Goal: Transaction & Acquisition: Book appointment/travel/reservation

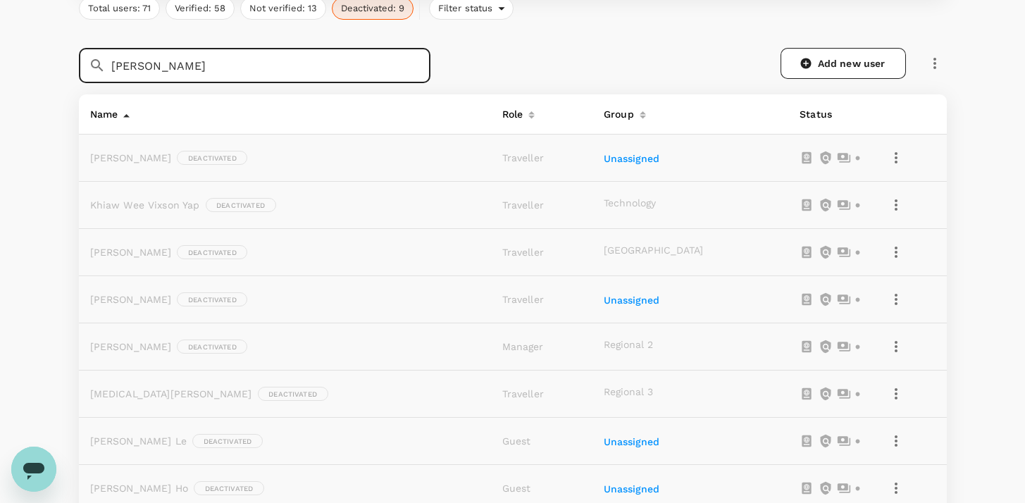
click at [391, 63] on input "leon" at bounding box center [270, 65] width 319 height 35
click at [888, 205] on icon "button" at bounding box center [896, 205] width 17 height 17
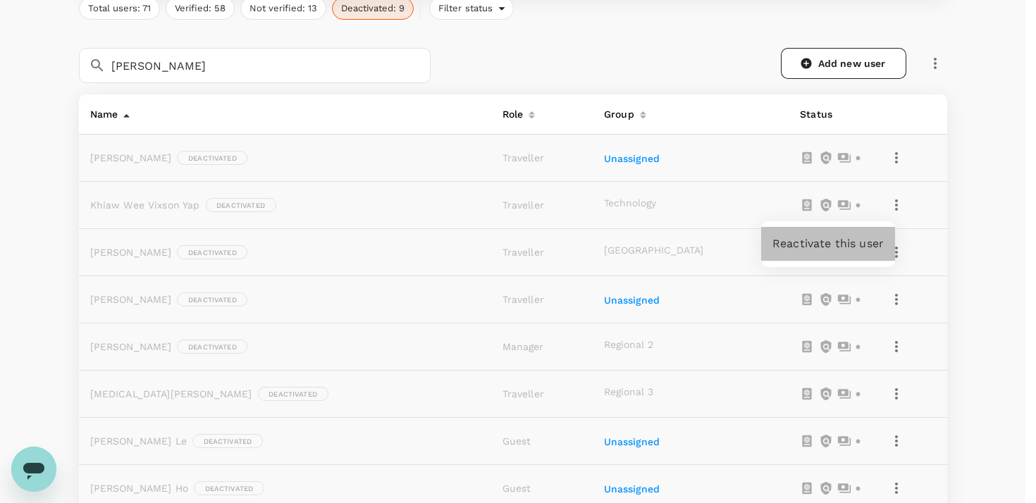
click at [869, 240] on span "Reactivate this user" at bounding box center [827, 243] width 111 height 17
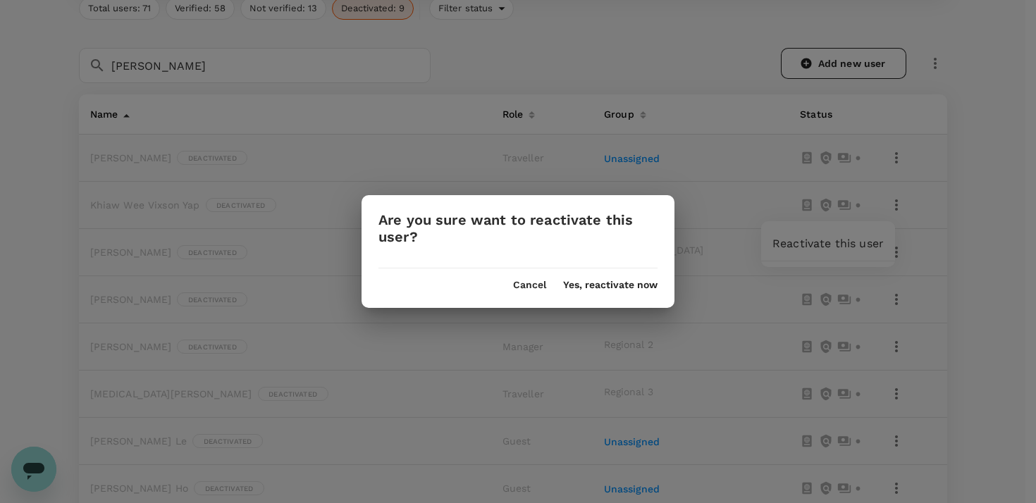
click at [634, 286] on button "Yes, reactivate now" at bounding box center [610, 285] width 94 height 11
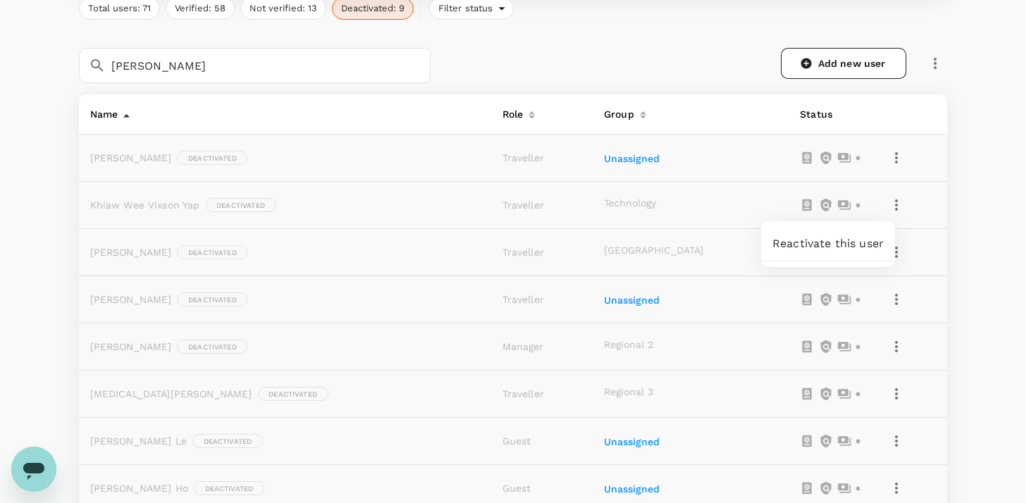
click at [933, 256] on div at bounding box center [518, 251] width 1036 height 503
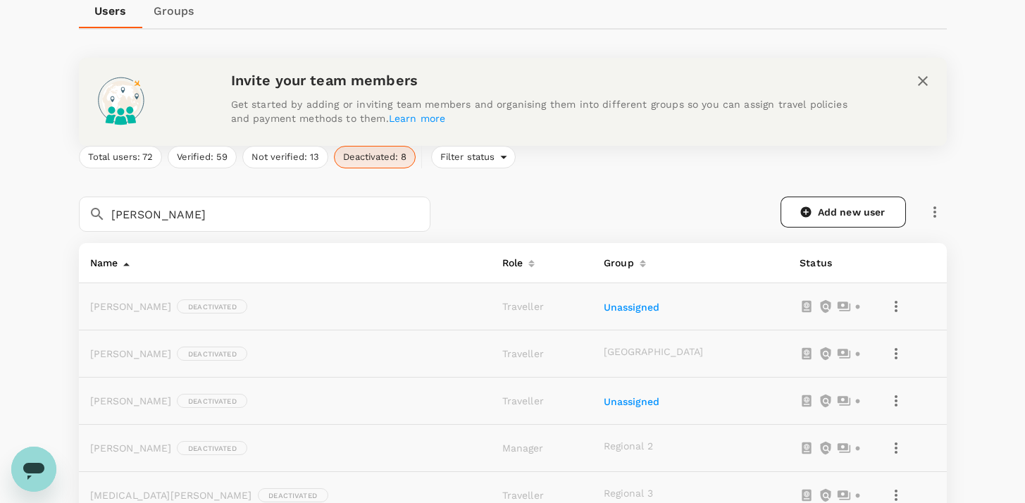
scroll to position [297, 0]
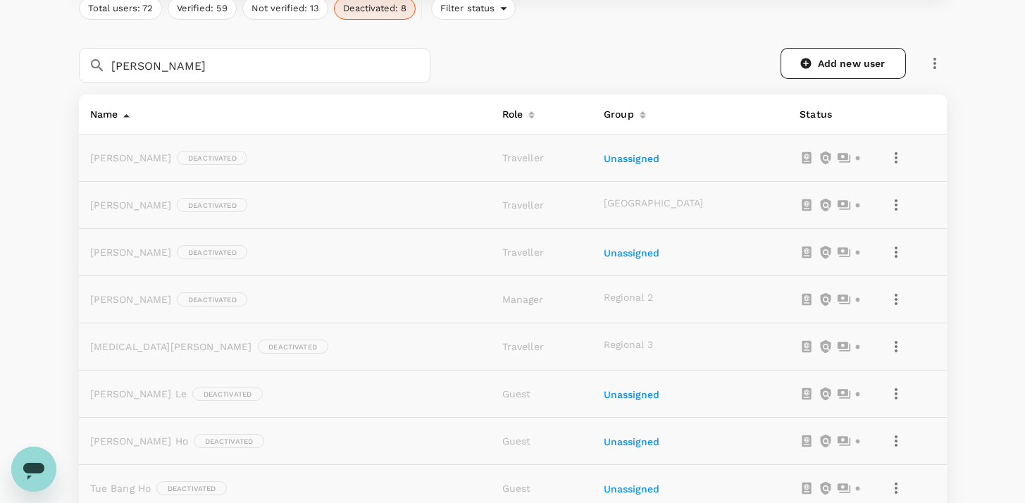
click at [888, 209] on icon "button" at bounding box center [896, 205] width 17 height 17
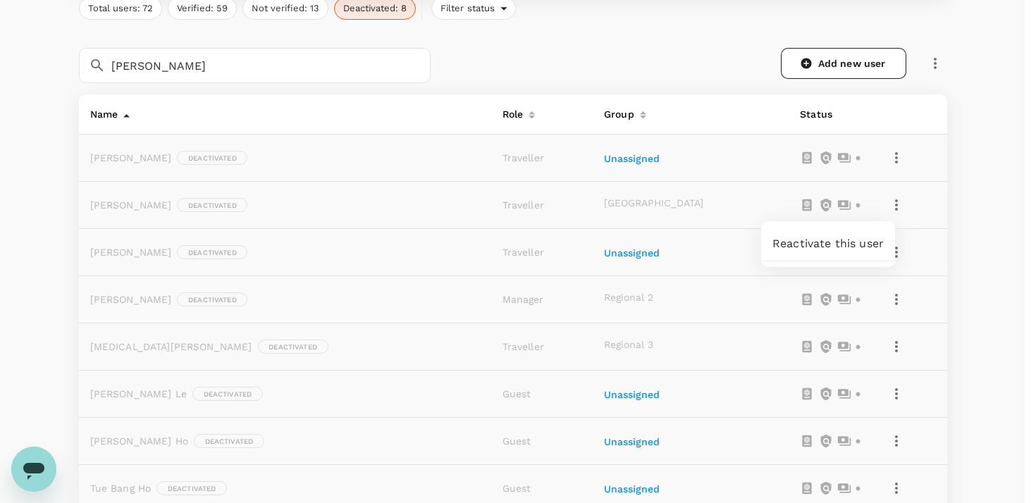
click at [866, 252] on span "Reactivate this user" at bounding box center [827, 243] width 111 height 17
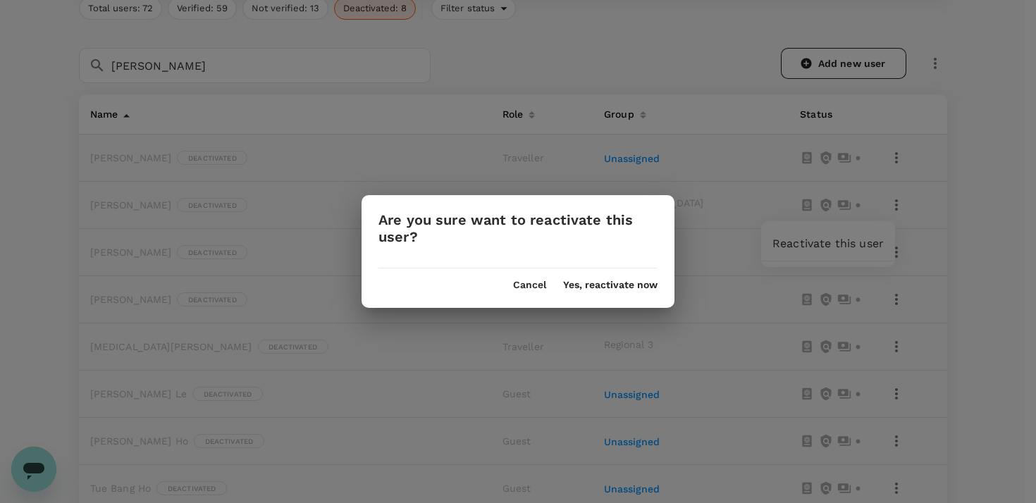
click at [663, 285] on div "Cancel Yes, reactivate now" at bounding box center [517, 279] width 313 height 23
click at [643, 287] on button "Yes, reactivate now" at bounding box center [610, 285] width 94 height 11
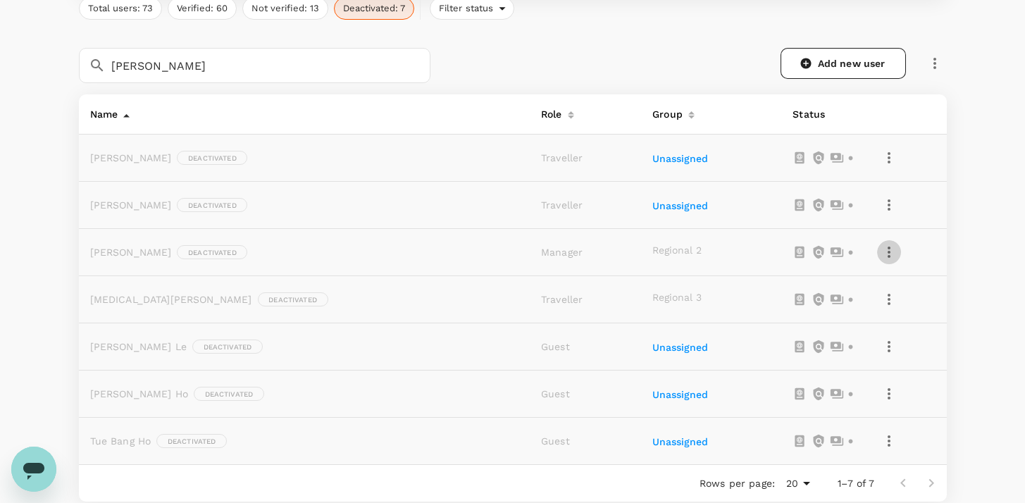
click at [881, 253] on icon "button" at bounding box center [889, 252] width 17 height 17
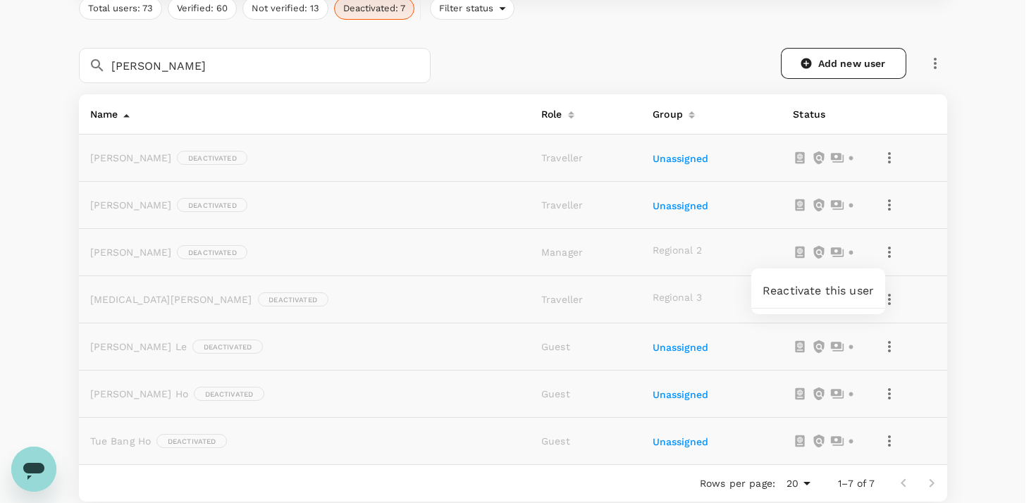
click at [862, 283] on span "Reactivate this user" at bounding box center [817, 291] width 111 height 17
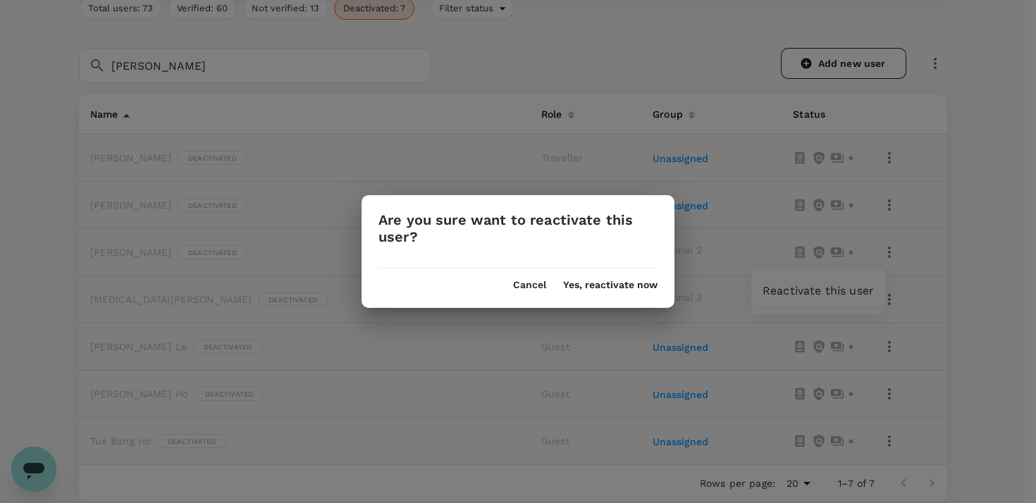
click at [639, 290] on div "Are you sure want to reactivate this user? Cancel Yes, reactivate now" at bounding box center [517, 251] width 313 height 112
click at [644, 284] on button "Yes, reactivate now" at bounding box center [610, 285] width 94 height 11
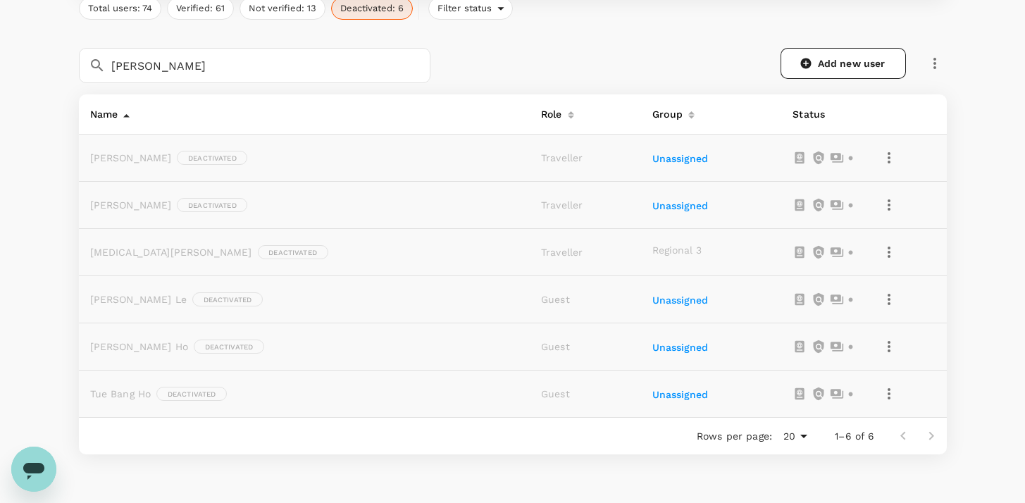
click at [881, 255] on icon "button" at bounding box center [889, 252] width 17 height 17
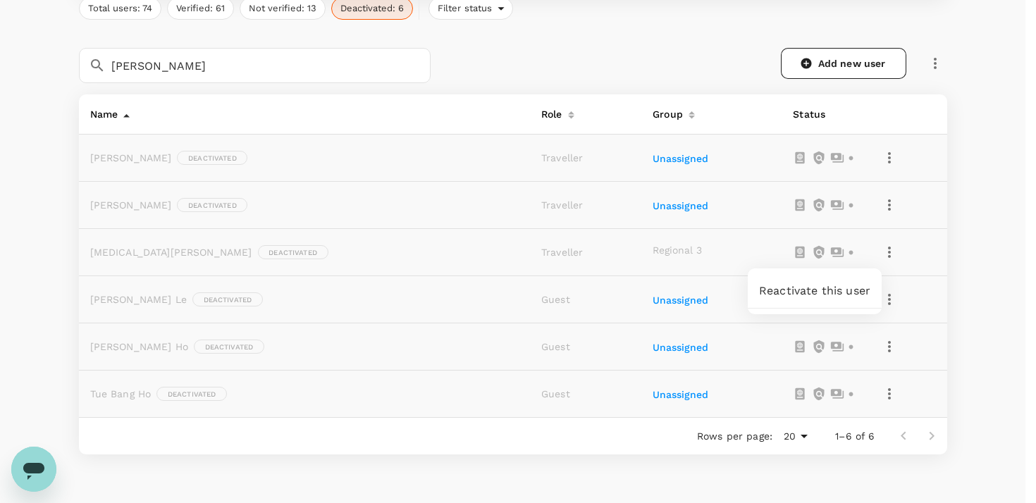
click at [838, 291] on span "Reactivate this user" at bounding box center [814, 291] width 111 height 17
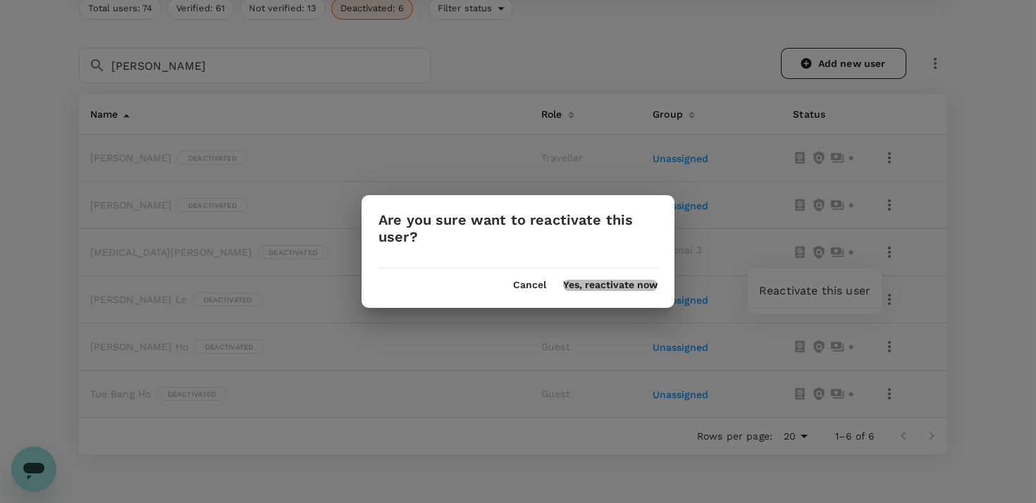
click at [620, 289] on button "Yes, reactivate now" at bounding box center [610, 285] width 94 height 11
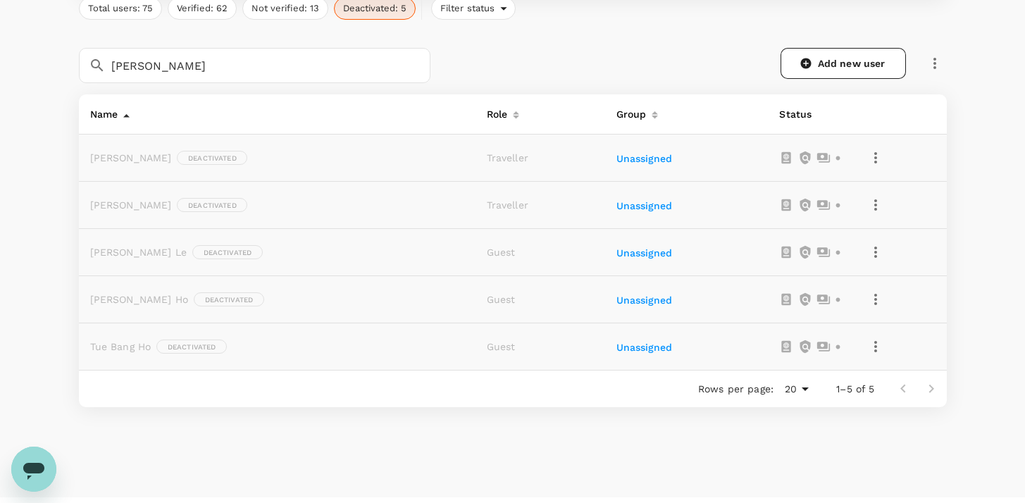
scroll to position [0, 0]
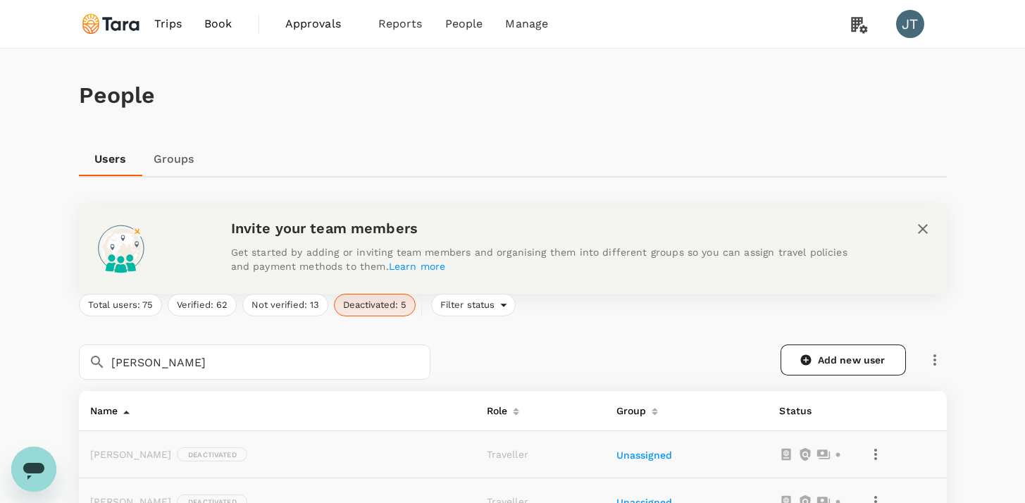
click at [164, 166] on link "Groups" at bounding box center [173, 159] width 63 height 34
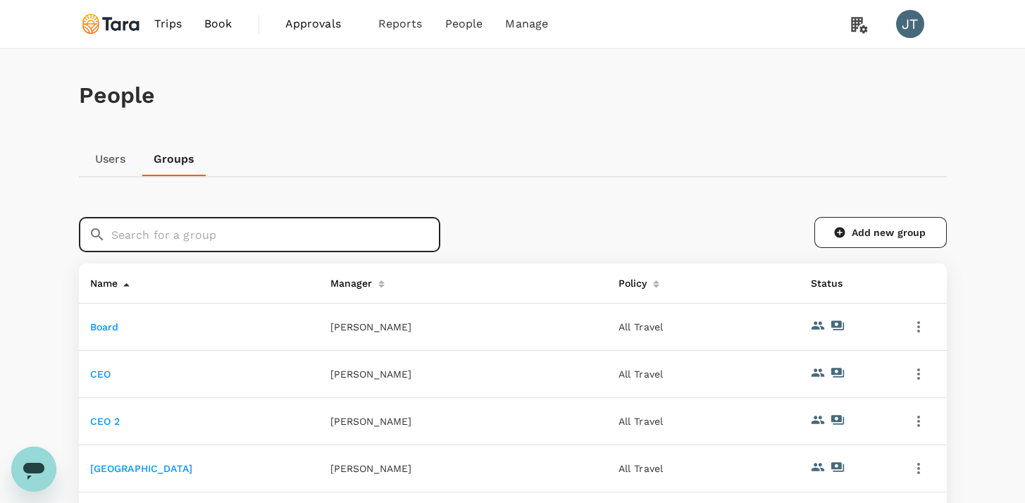
click at [213, 235] on input "text" at bounding box center [275, 234] width 329 height 35
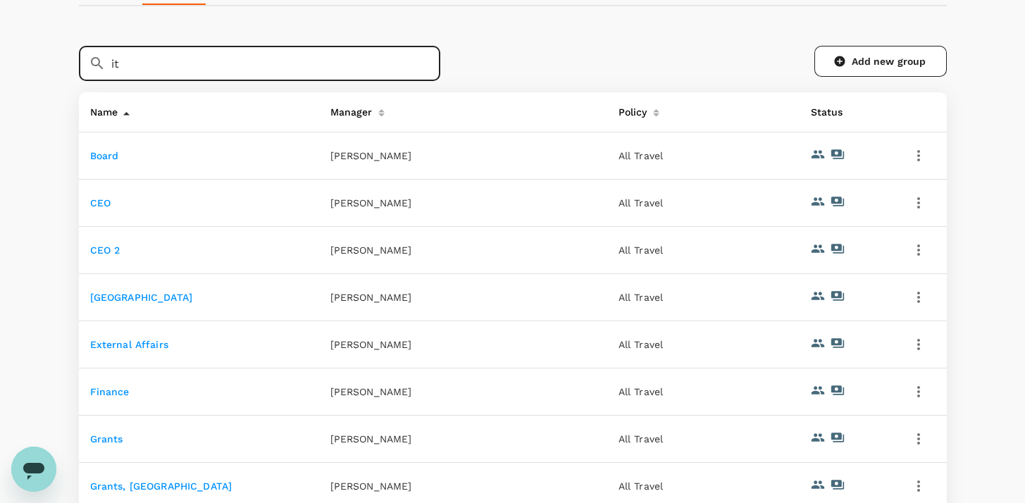
drag, startPoint x: 158, startPoint y: 66, endPoint x: 25, endPoint y: 61, distance: 132.5
click at [34, 63] on div "People Users Groups ​ it ​ Add new group Name Manager Policy Status Board Jamie…" at bounding box center [512, 304] width 1025 height 854
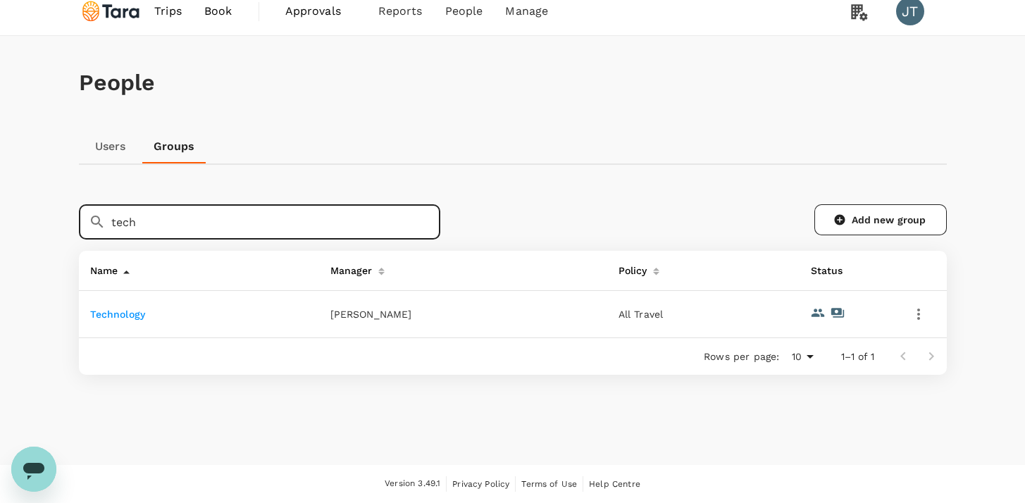
scroll to position [12, 0]
type input "tech"
click at [132, 309] on link "Technology" at bounding box center [118, 314] width 56 height 11
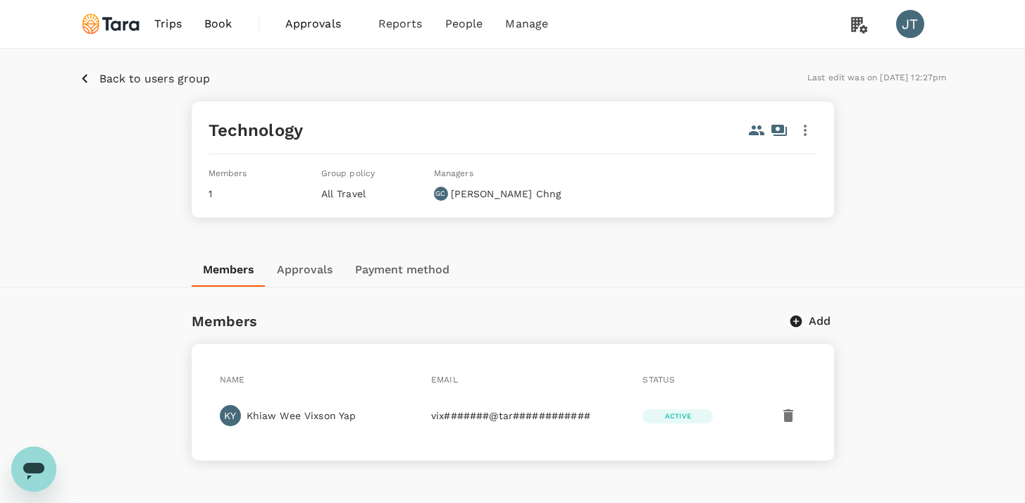
scroll to position [71, 0]
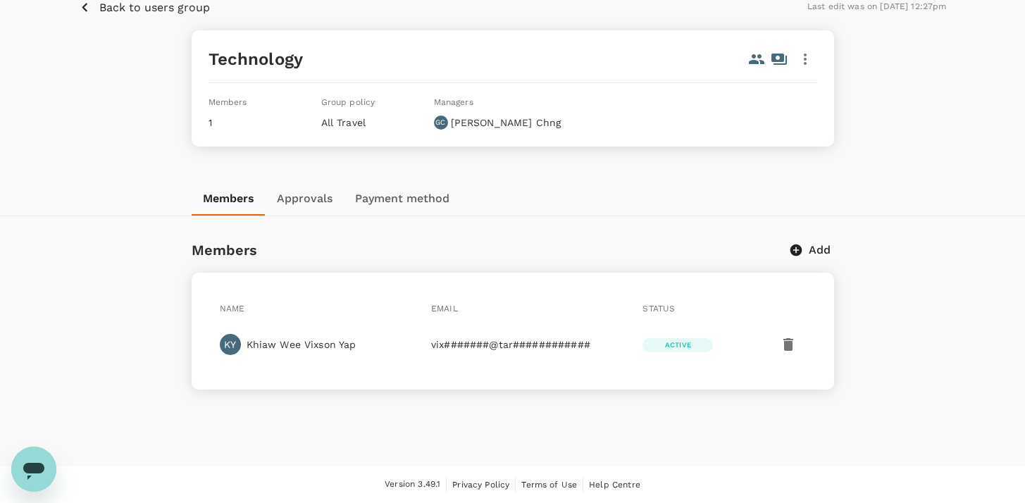
click at [778, 340] on button "button" at bounding box center [788, 345] width 34 height 34
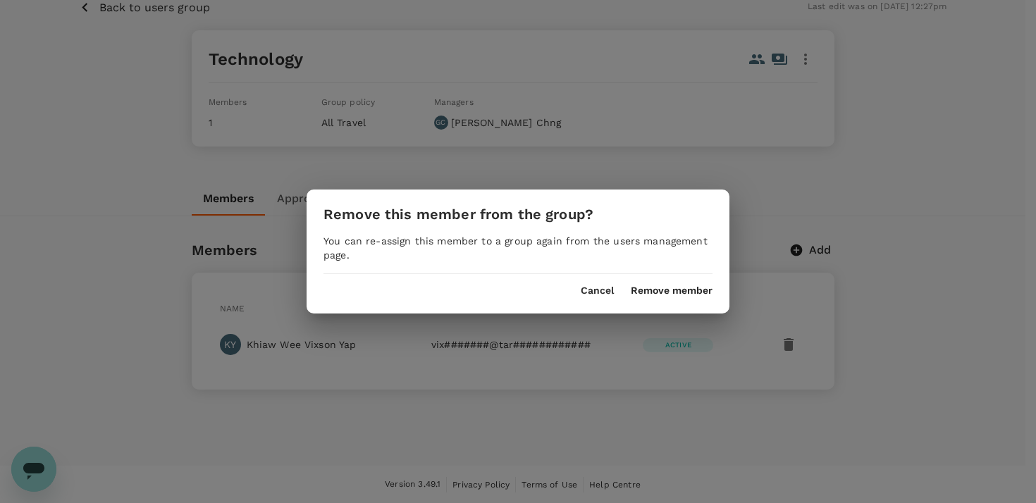
click at [660, 292] on button "Remove member" at bounding box center [672, 290] width 82 height 11
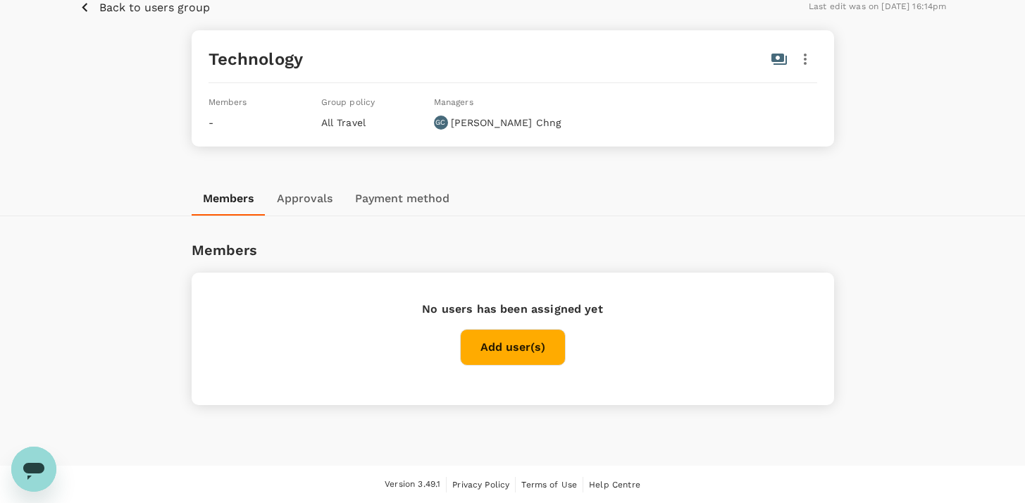
scroll to position [0, 0]
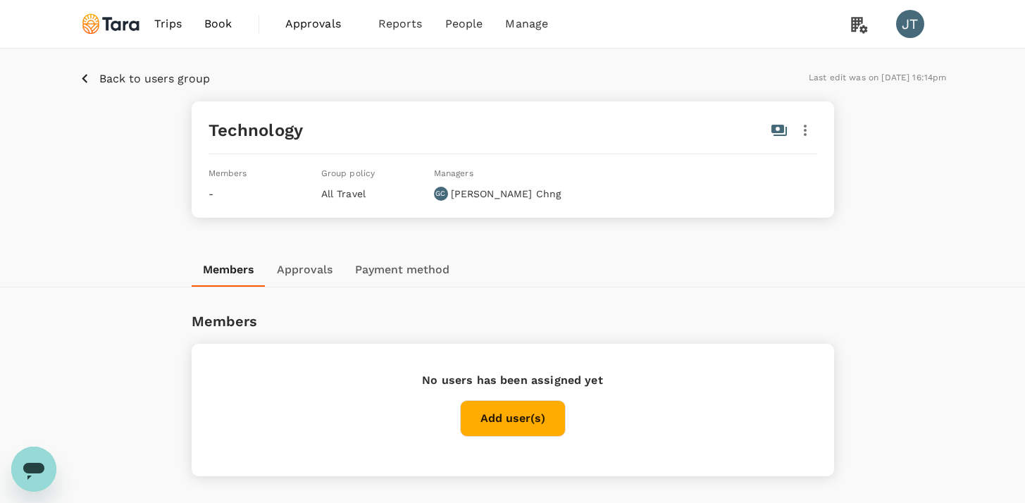
click at [108, 84] on p "Back to users group" at bounding box center [154, 78] width 111 height 17
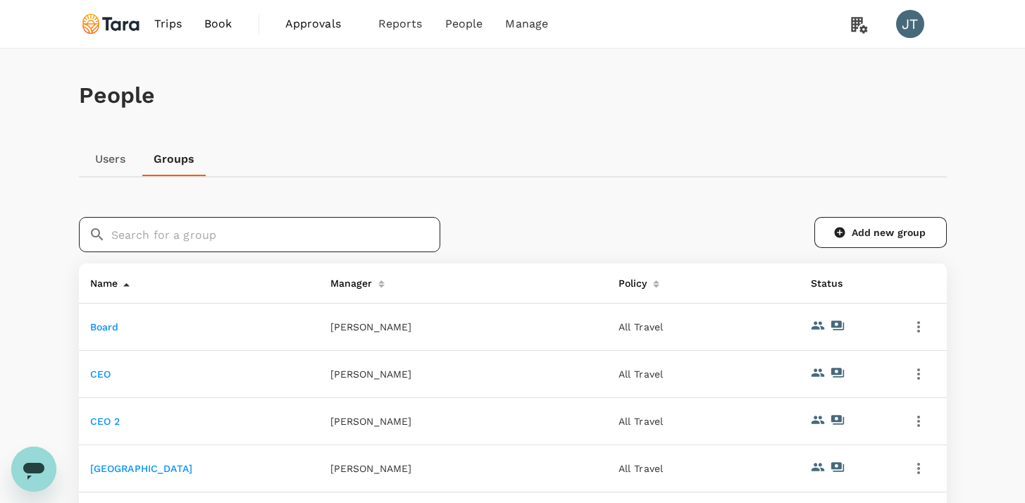
click at [254, 240] on input "text" at bounding box center [275, 234] width 329 height 35
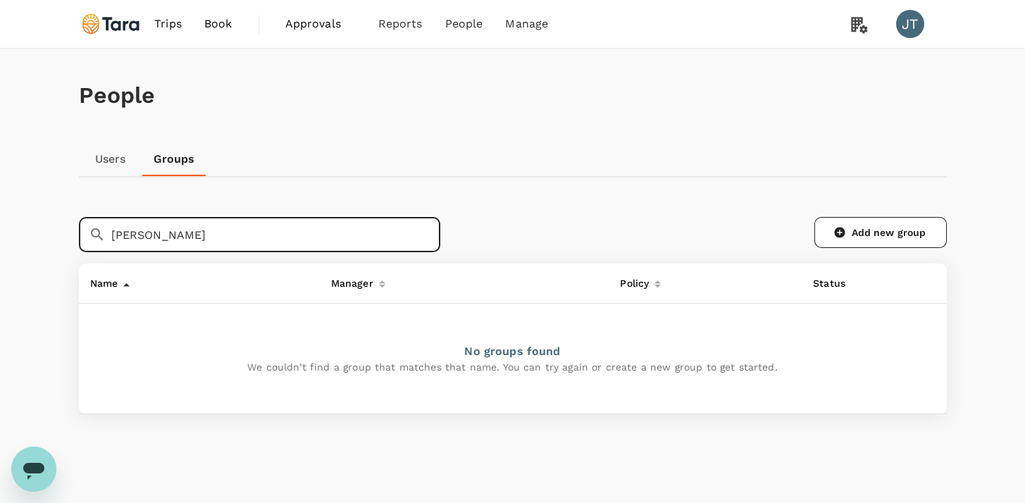
drag, startPoint x: 169, startPoint y: 233, endPoint x: 78, endPoint y: 219, distance: 92.0
click at [79, 219] on div "​ phuong ​" at bounding box center [259, 234] width 361 height 35
type input "v"
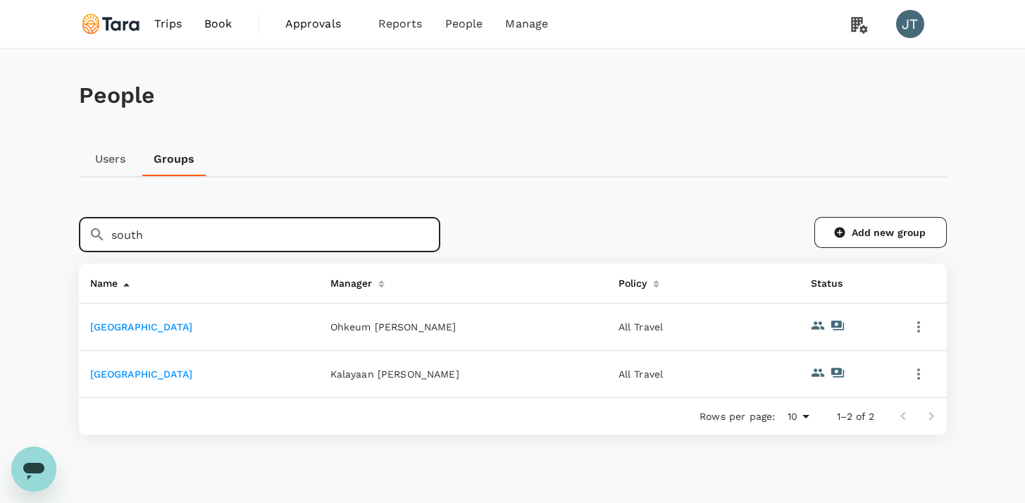
type input "south"
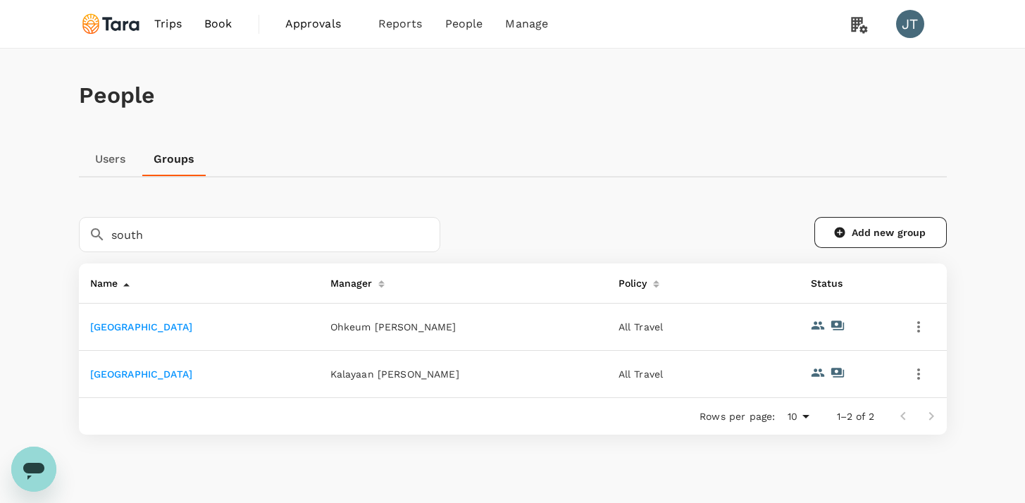
click at [158, 372] on link "Southeast Asia" at bounding box center [141, 373] width 103 height 11
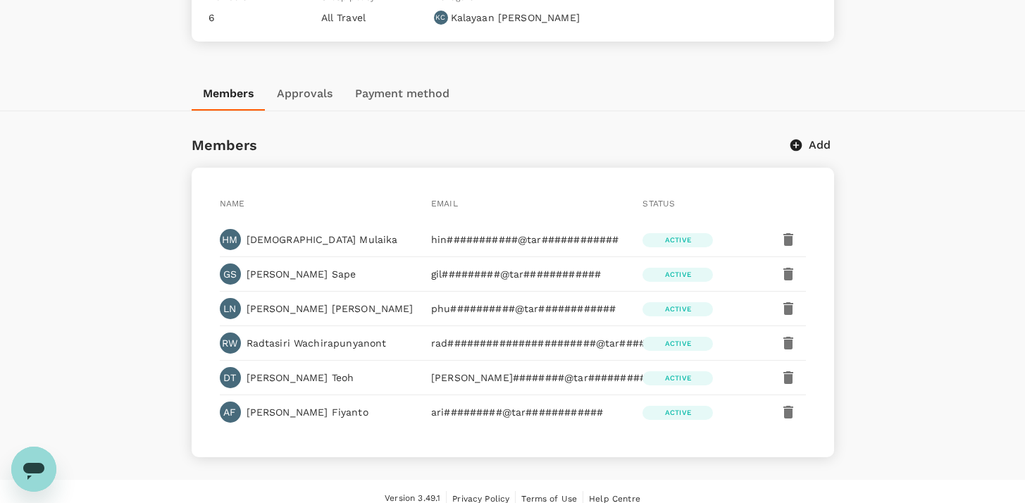
scroll to position [189, 0]
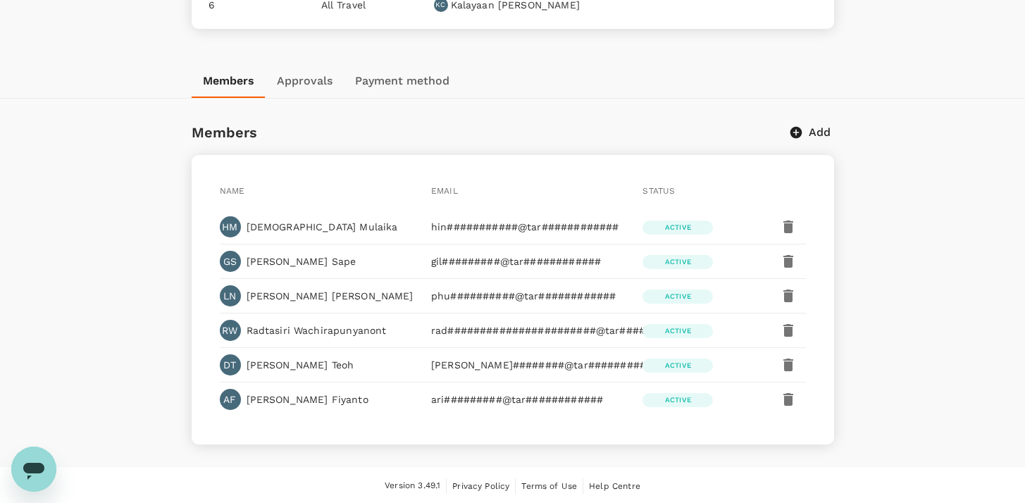
click at [791, 294] on icon "button" at bounding box center [788, 296] width 10 height 13
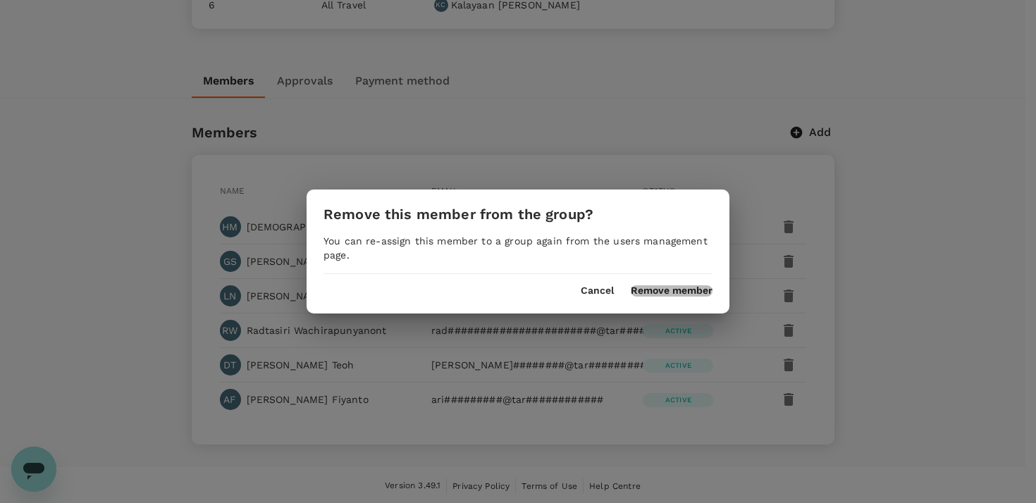
click at [707, 291] on button "Remove member" at bounding box center [672, 290] width 82 height 11
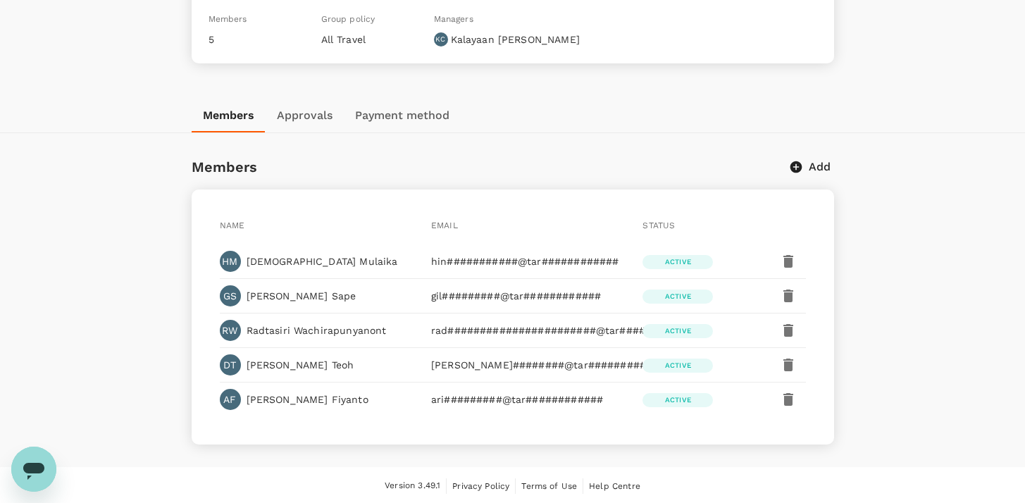
scroll to position [0, 0]
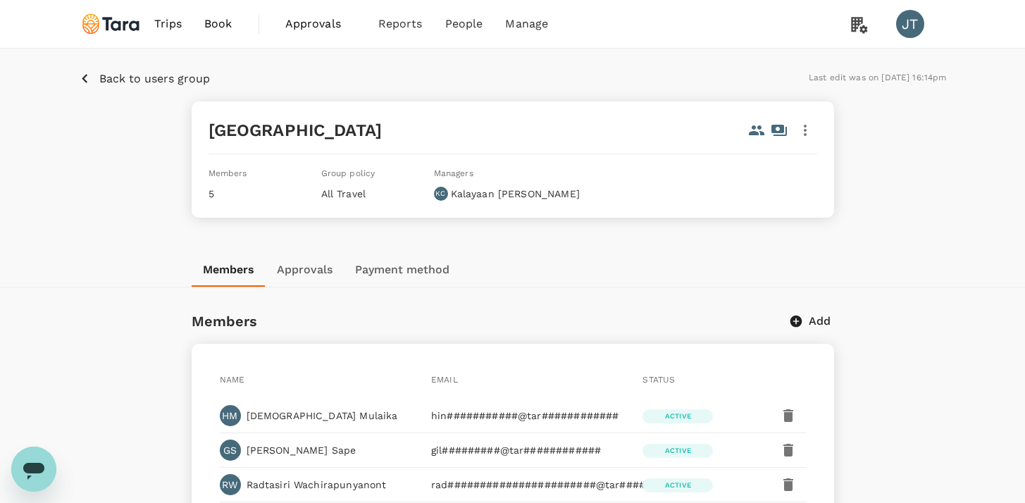
click at [93, 78] on button "Back to users group" at bounding box center [144, 79] width 131 height 18
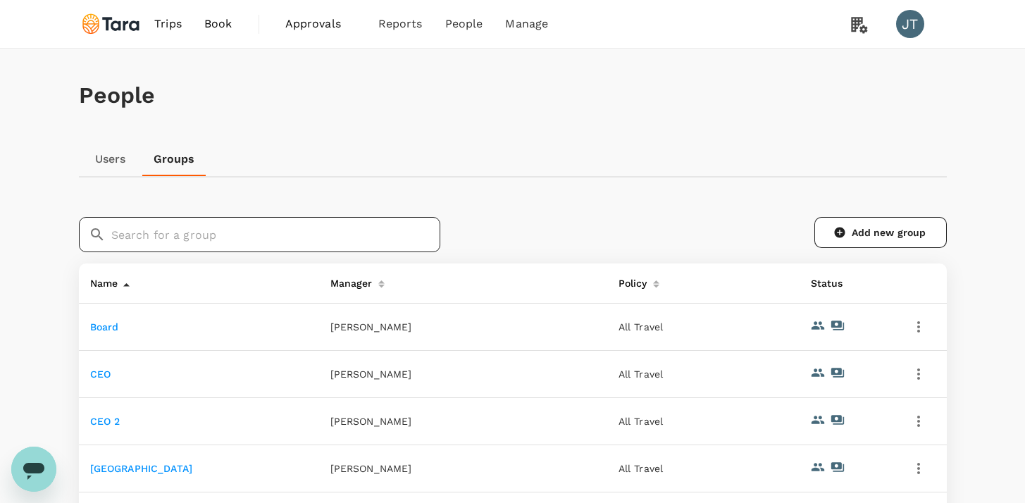
click at [221, 236] on input "text" at bounding box center [275, 234] width 329 height 35
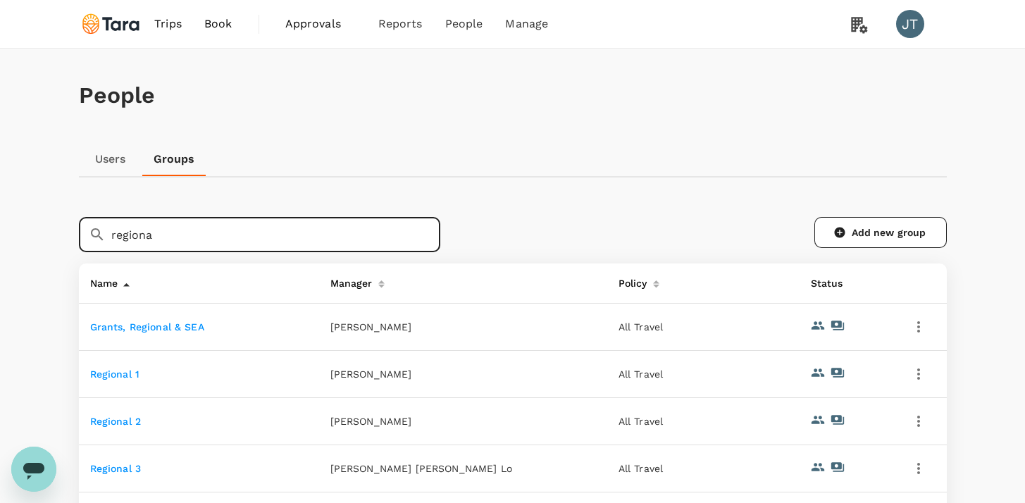
type input "regiona"
click at [141, 416] on td "Regional 2" at bounding box center [199, 421] width 240 height 47
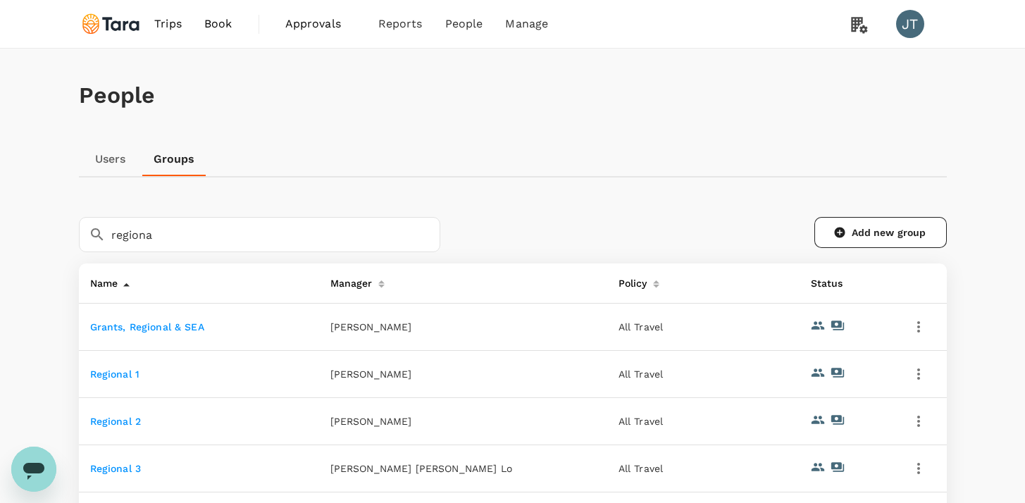
click at [135, 419] on link "Regional 2" at bounding box center [115, 421] width 51 height 11
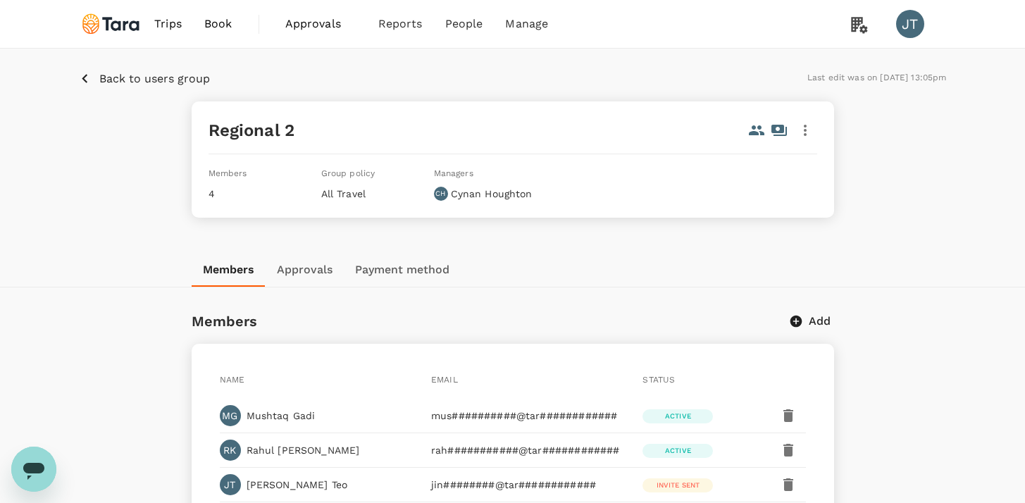
scroll to position [120, 0]
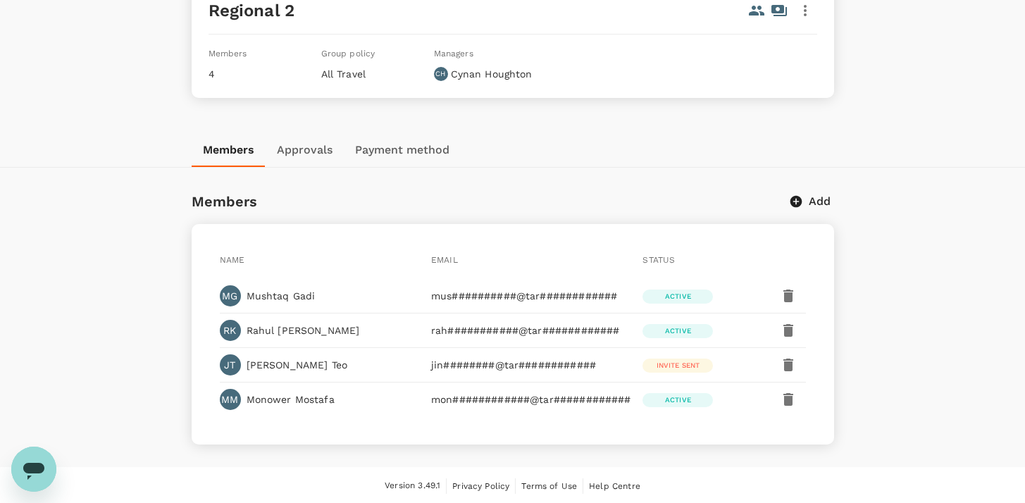
click at [795, 395] on icon "button" at bounding box center [788, 399] width 17 height 17
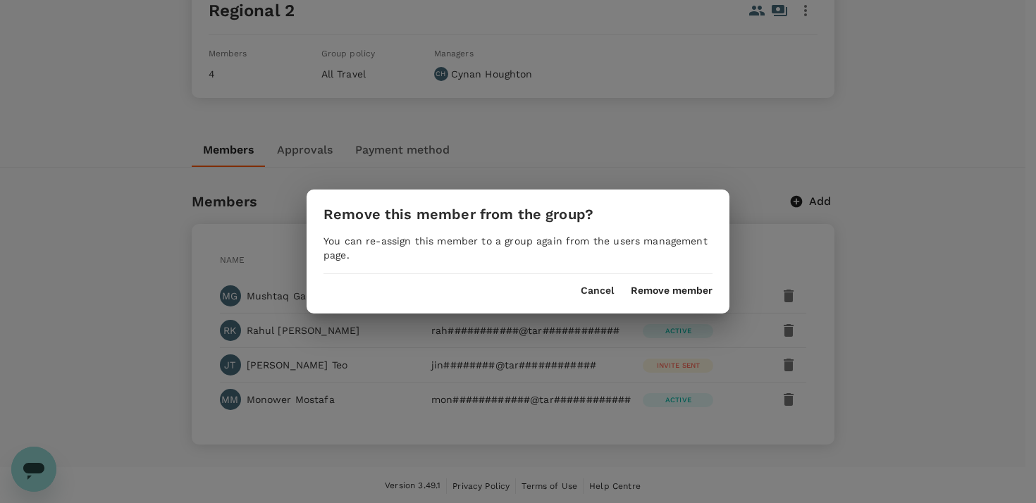
click at [695, 289] on button "Remove member" at bounding box center [672, 290] width 82 height 11
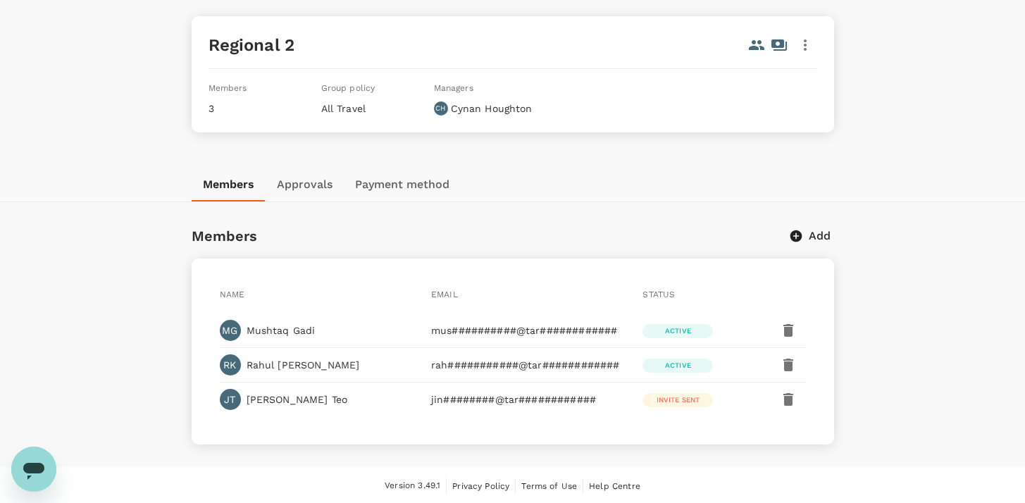
scroll to position [0, 0]
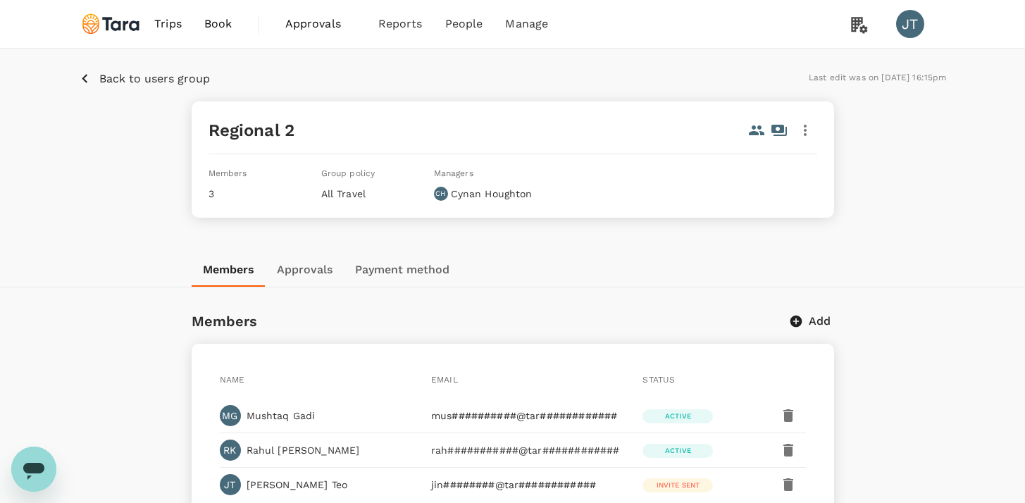
click at [127, 78] on p "Back to users group" at bounding box center [154, 78] width 111 height 17
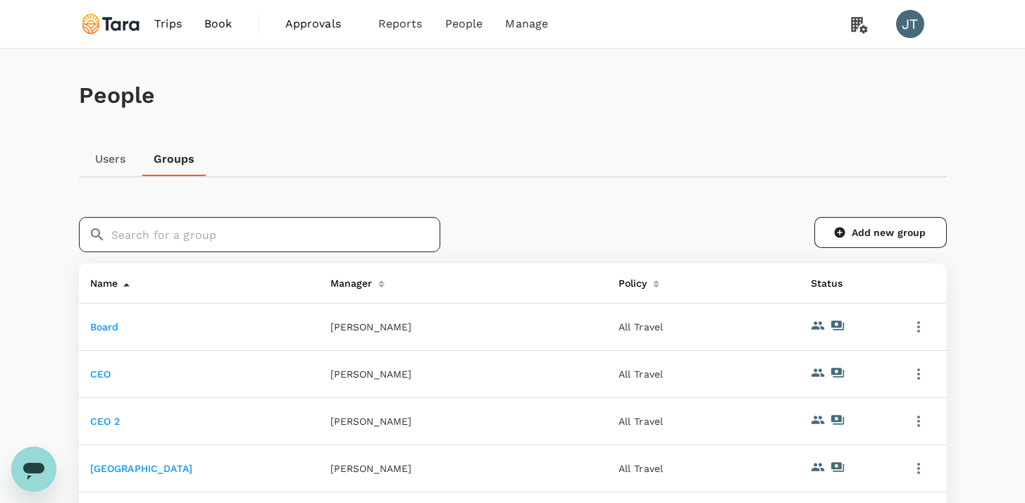
click at [204, 240] on input "text" at bounding box center [275, 234] width 329 height 35
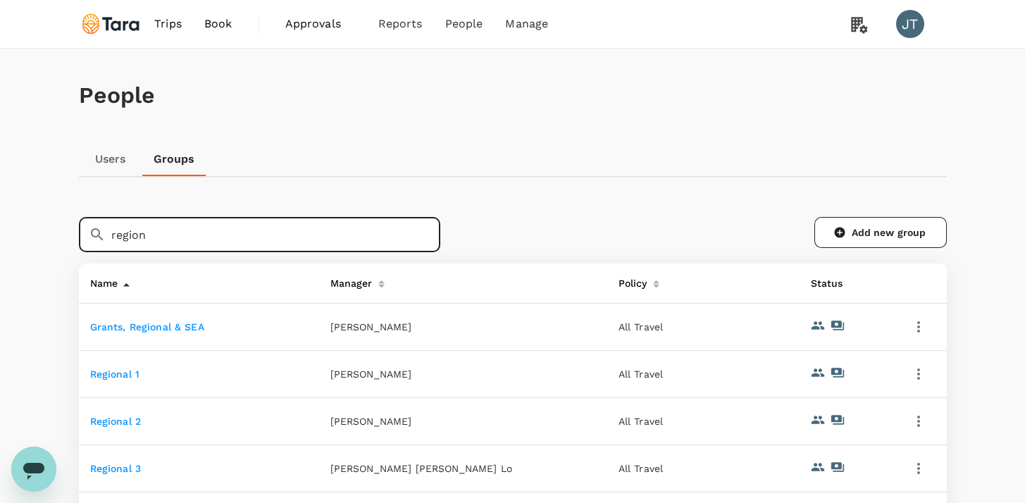
type input "region"
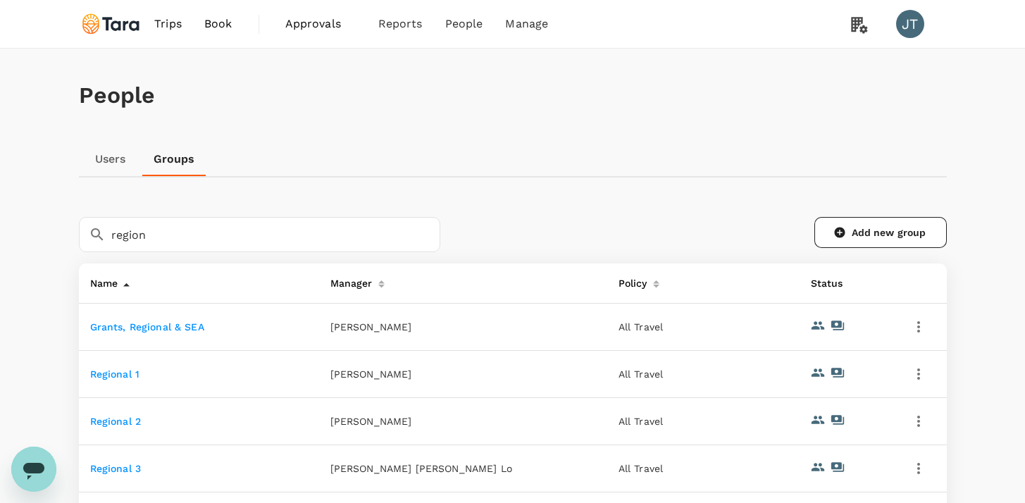
click at [134, 464] on link "Regional 3" at bounding box center [115, 468] width 51 height 11
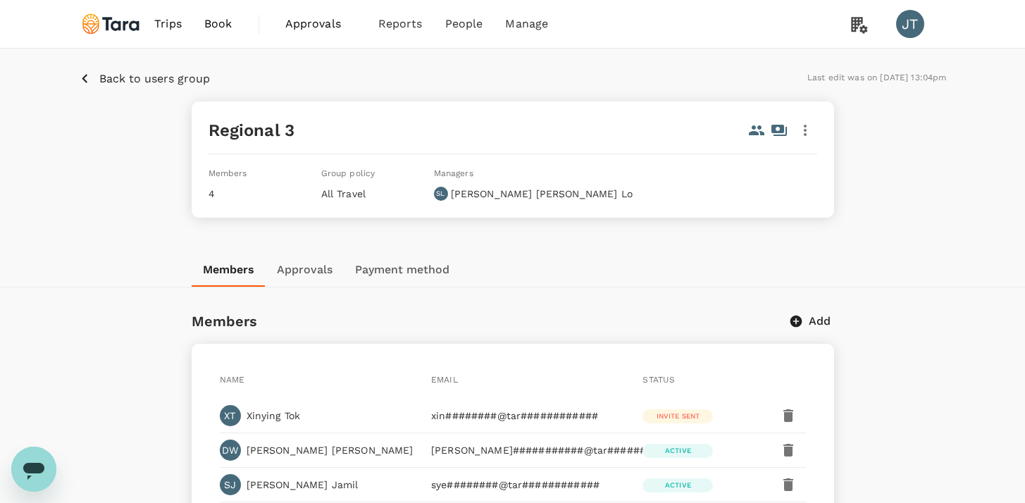
scroll to position [120, 0]
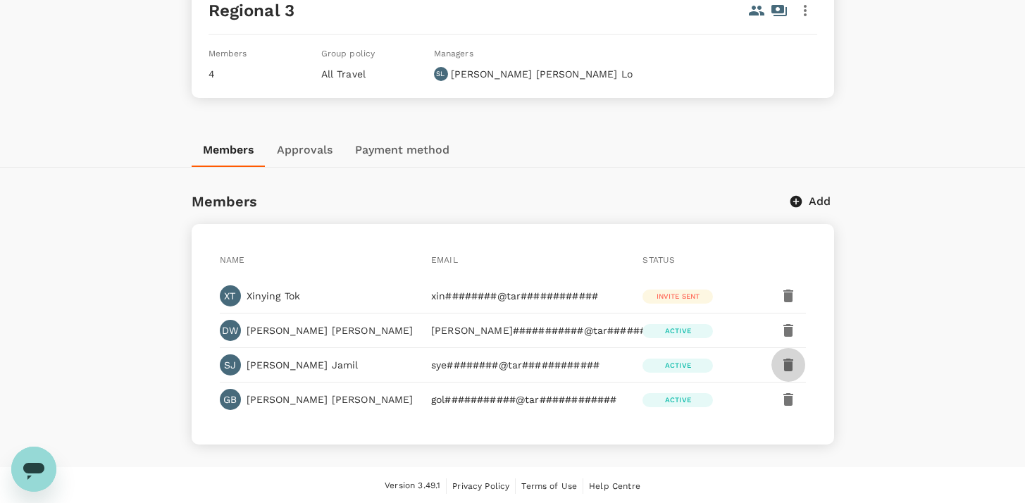
click at [790, 368] on icon "button" at bounding box center [788, 365] width 10 height 13
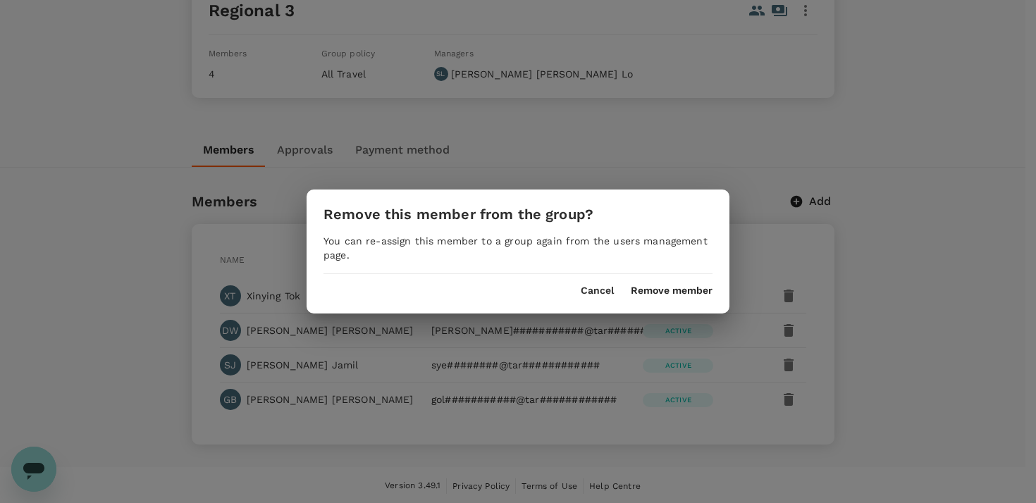
click at [664, 294] on button "Remove member" at bounding box center [672, 290] width 82 height 11
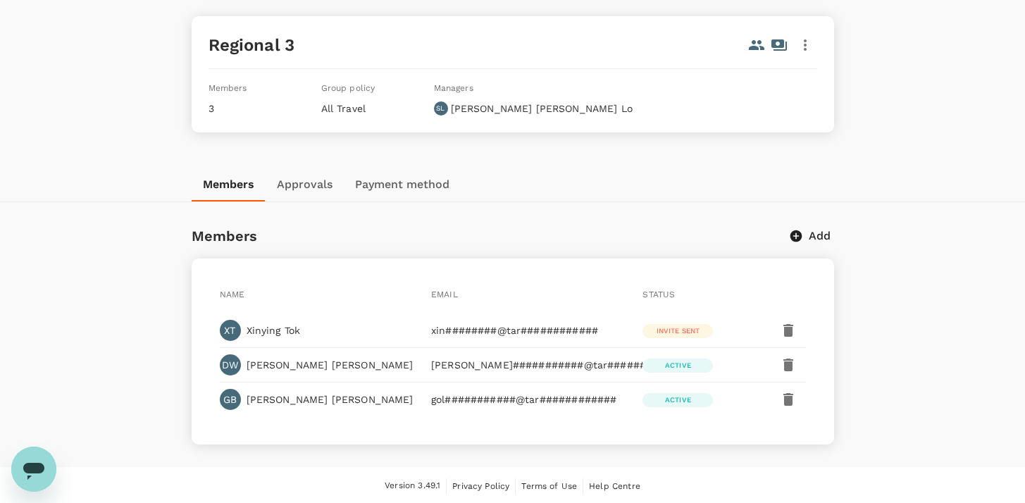
scroll to position [0, 0]
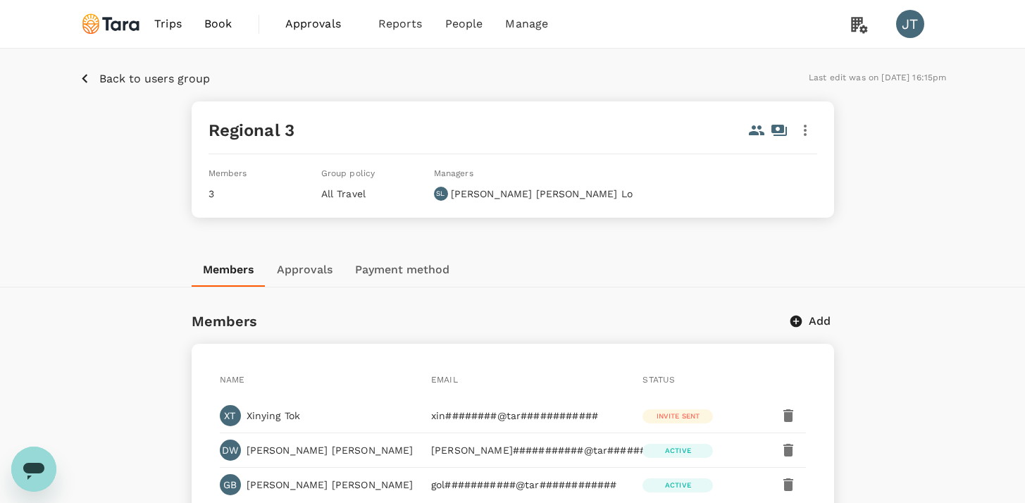
click at [160, 87] on div "Back to users group Last edit was on 12 Aug 2025, 16:15pm Regional 3 Members 3 …" at bounding box center [512, 151] width 1025 height 204
click at [168, 74] on p "Back to users group" at bounding box center [154, 78] width 111 height 17
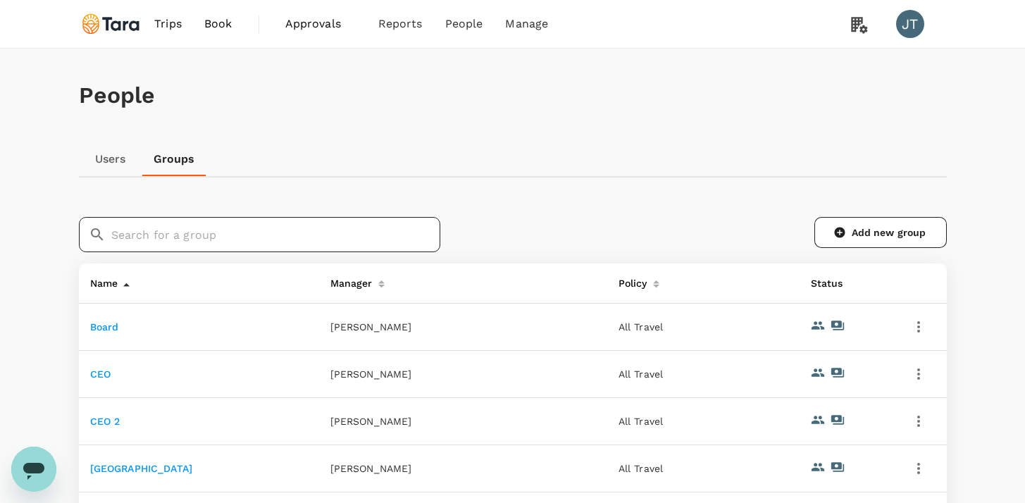
click at [225, 231] on input "text" at bounding box center [275, 234] width 329 height 35
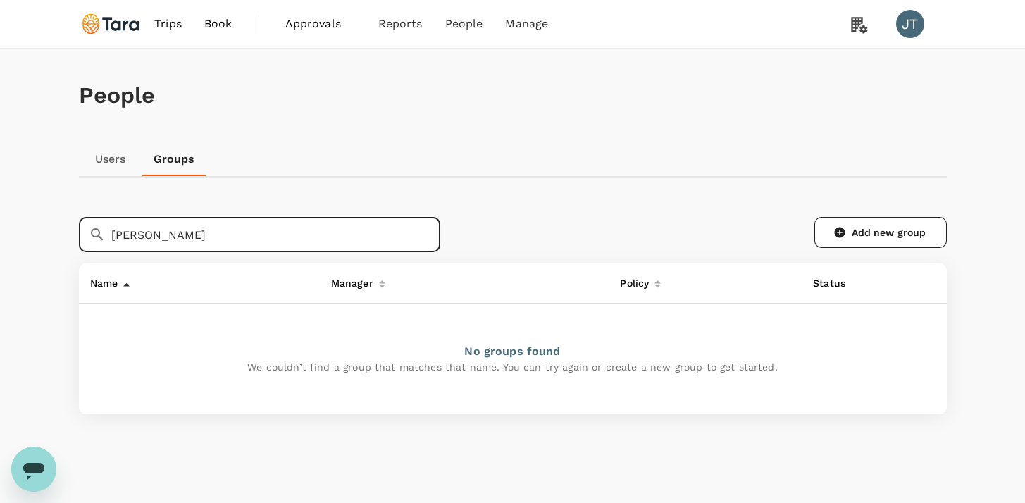
type input "syeda"
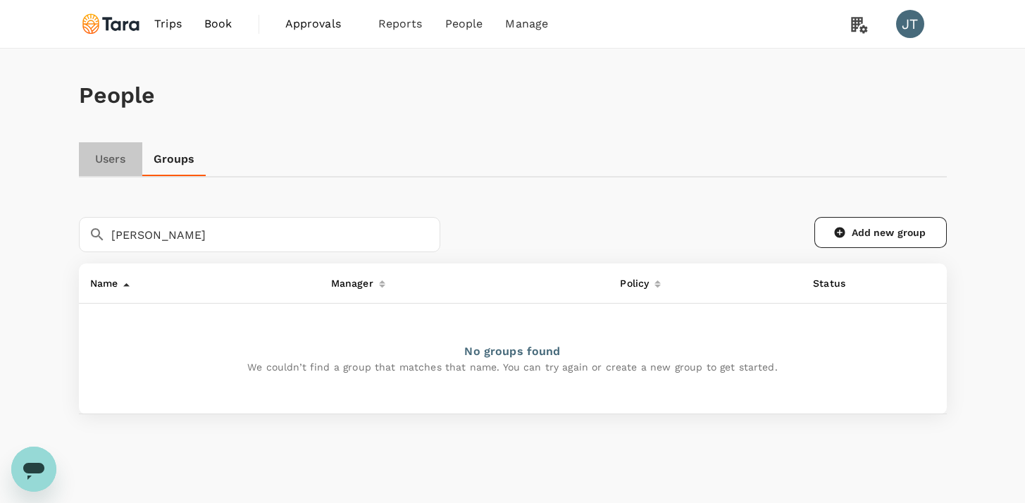
click at [116, 170] on link "Users" at bounding box center [110, 159] width 63 height 34
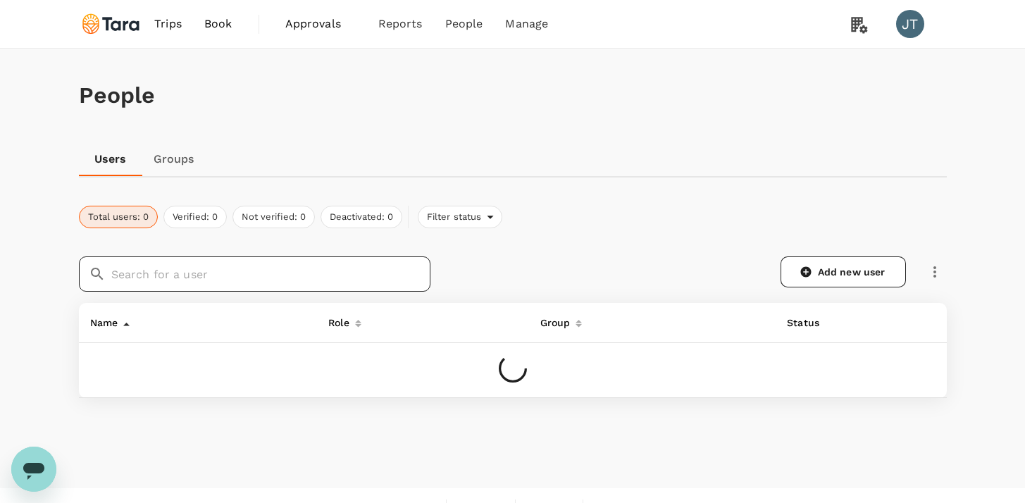
click at [141, 269] on input "text" at bounding box center [270, 273] width 319 height 35
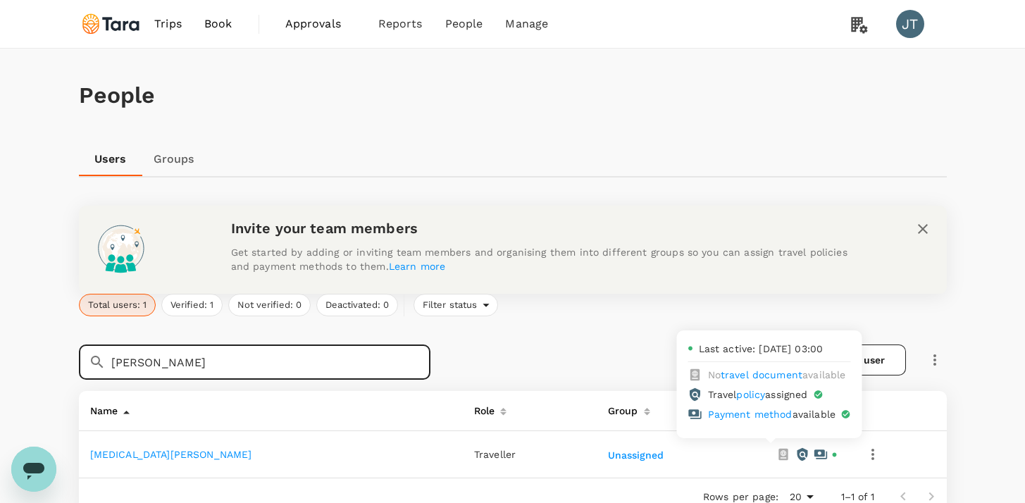
type input "syeda"
click at [794, 453] on div at bounding box center [807, 454] width 62 height 14
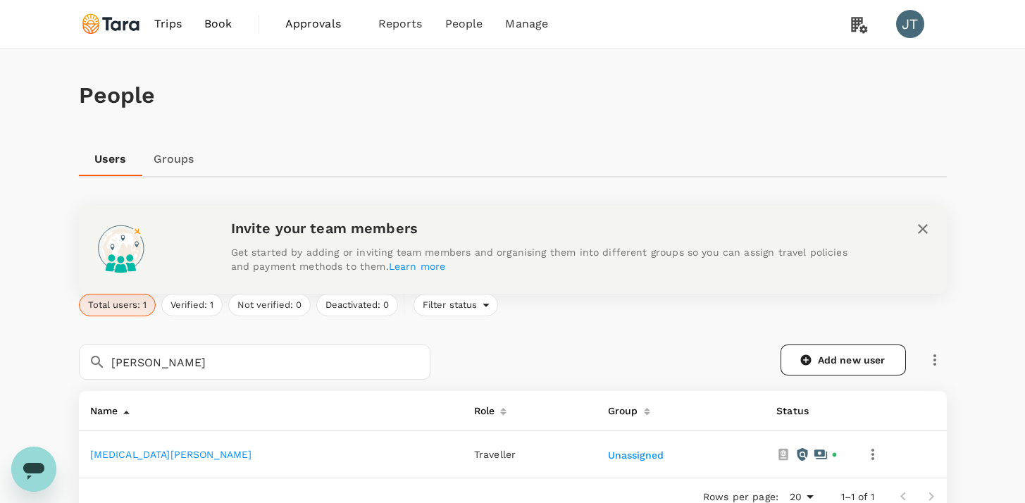
click at [864, 455] on icon "button" at bounding box center [872, 454] width 17 height 17
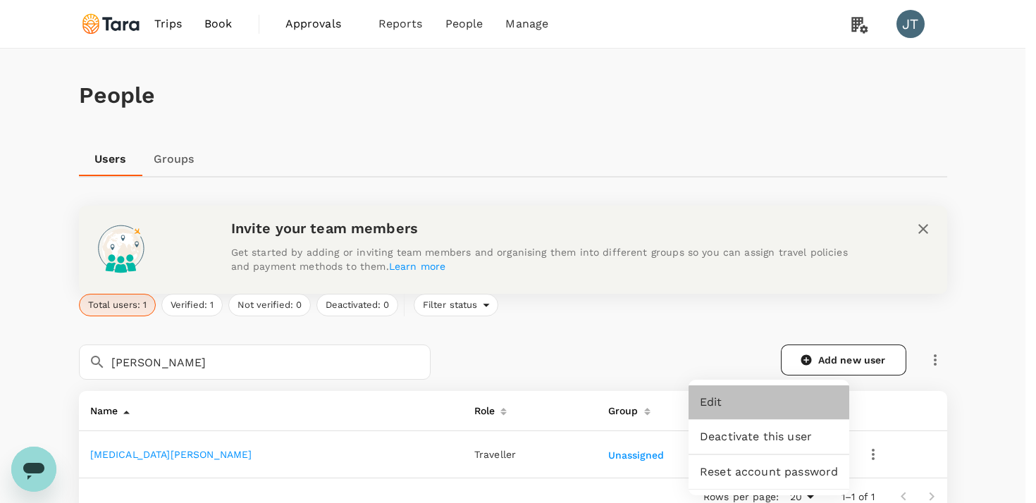
click at [773, 402] on span "Edit" at bounding box center [769, 402] width 138 height 17
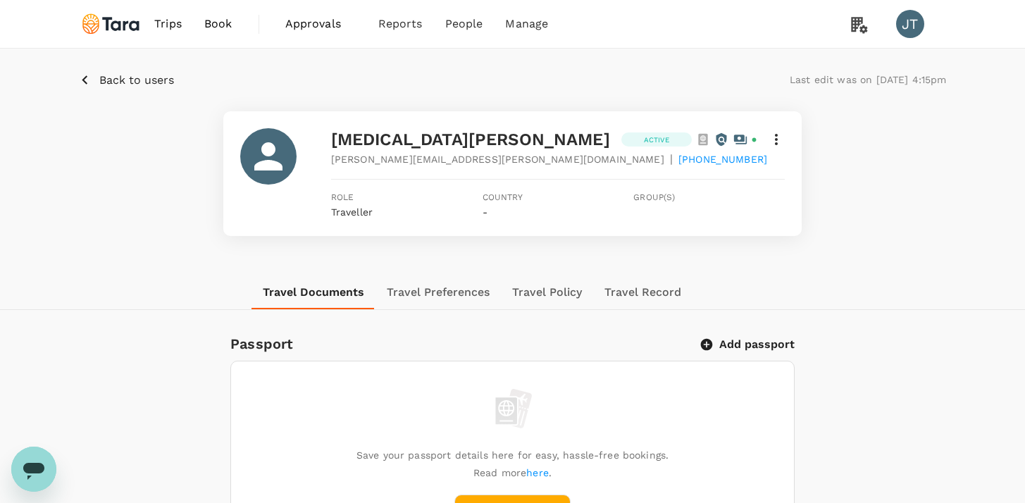
click at [781, 144] on icon at bounding box center [776, 139] width 17 height 17
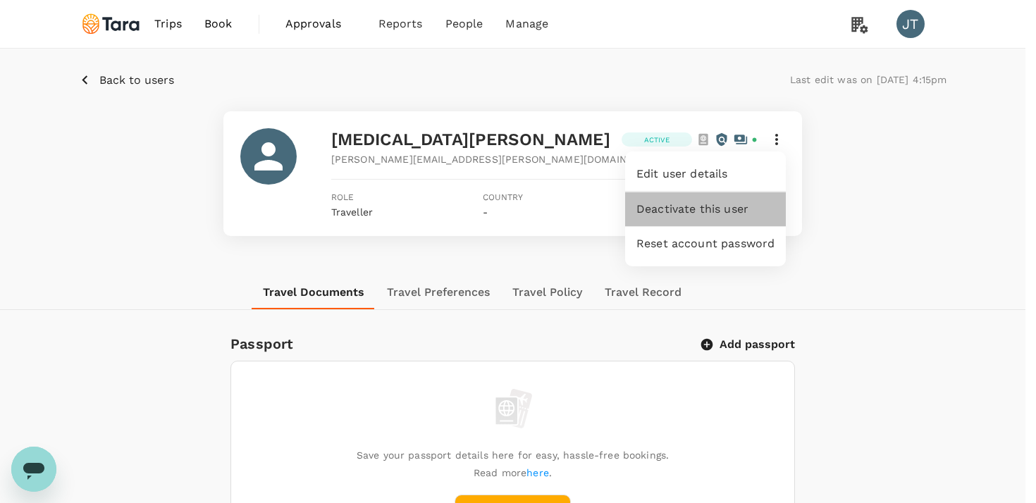
click at [747, 211] on span "Deactivate this user" at bounding box center [705, 209] width 138 height 17
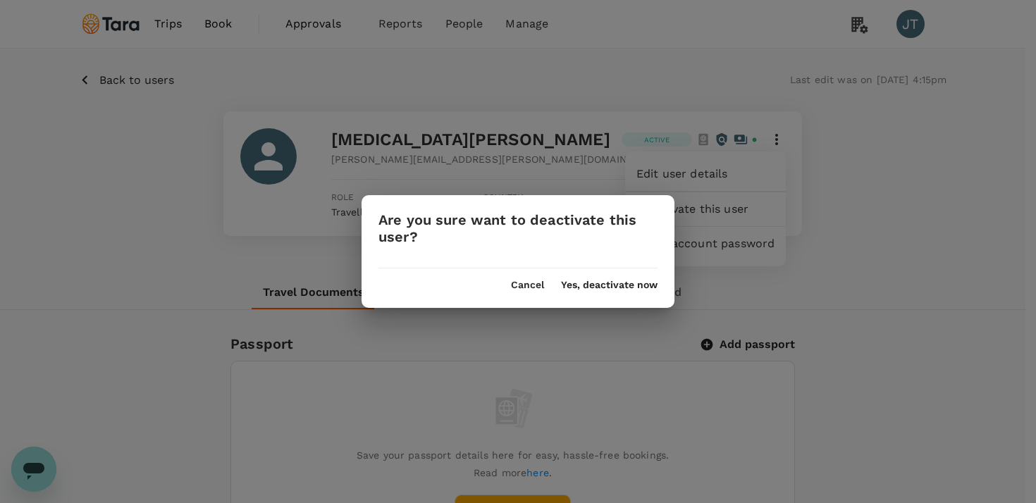
click at [621, 283] on button "Yes, deactivate now" at bounding box center [609, 285] width 97 height 11
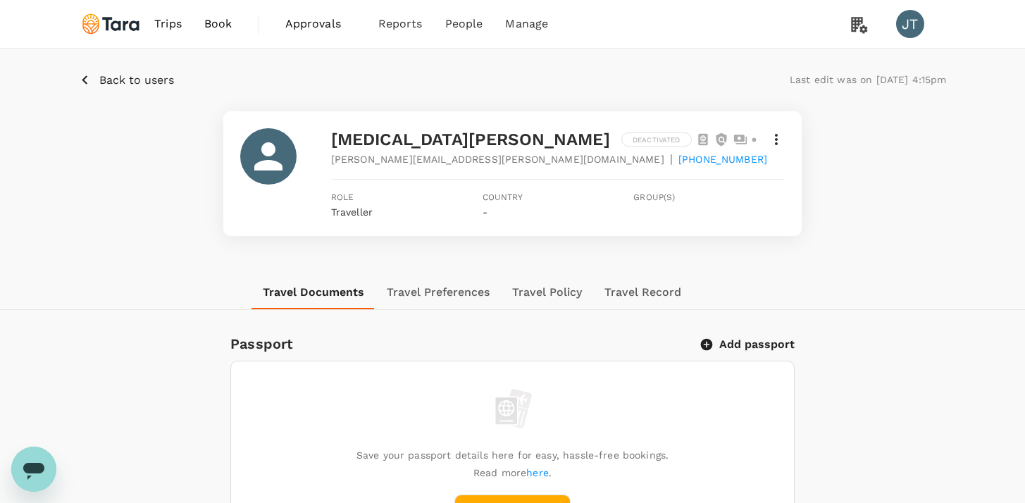
click at [157, 81] on p "Back to users" at bounding box center [136, 80] width 75 height 17
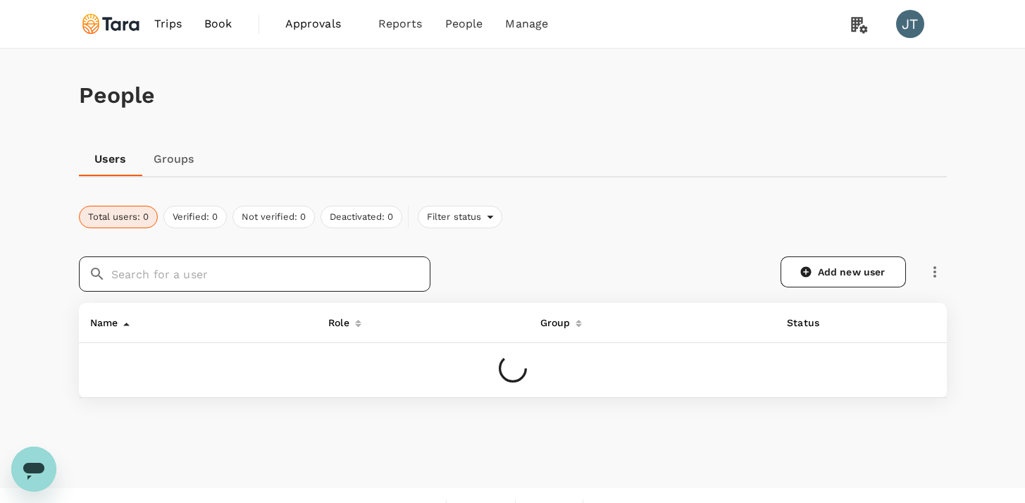
click at [325, 275] on input "text" at bounding box center [270, 273] width 319 height 35
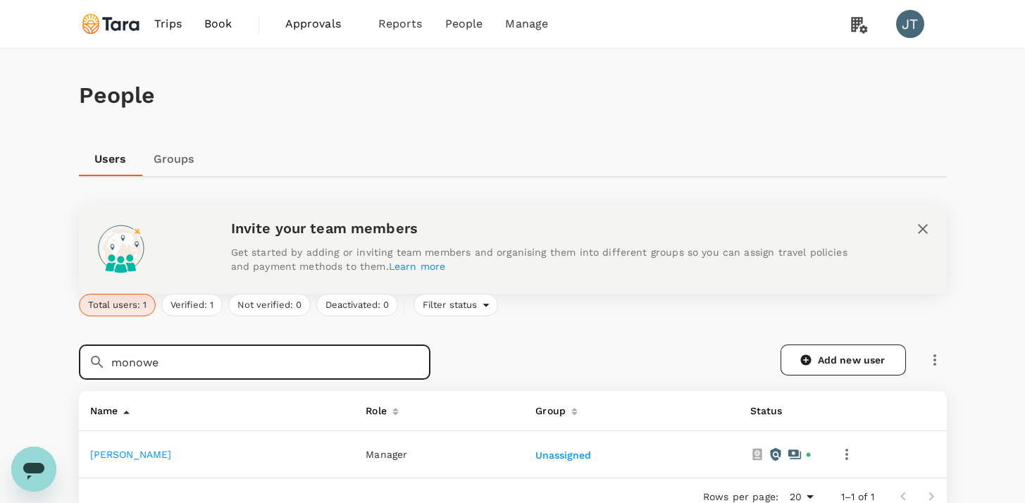
click at [848, 458] on icon "button" at bounding box center [846, 454] width 3 height 11
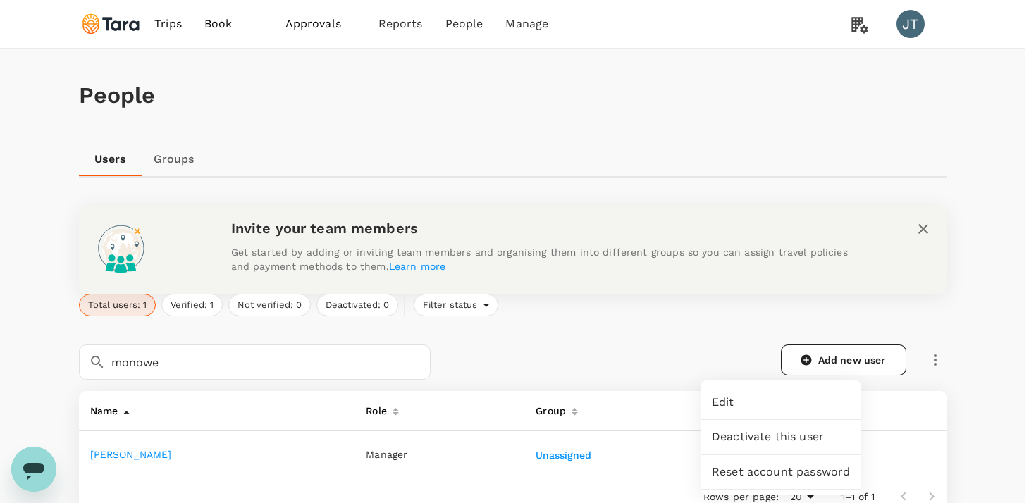
click at [803, 434] on span "Deactivate this user" at bounding box center [781, 436] width 138 height 17
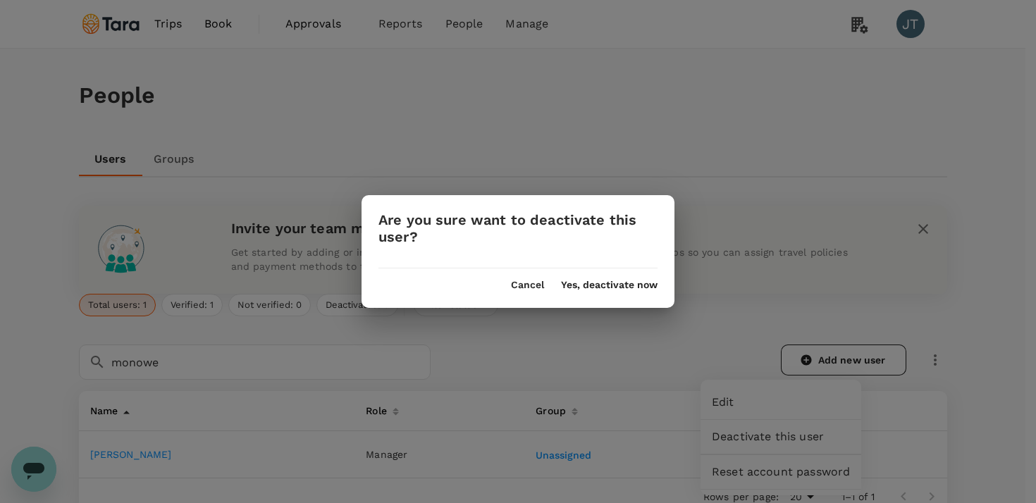
click at [597, 282] on button "Yes, deactivate now" at bounding box center [609, 285] width 97 height 11
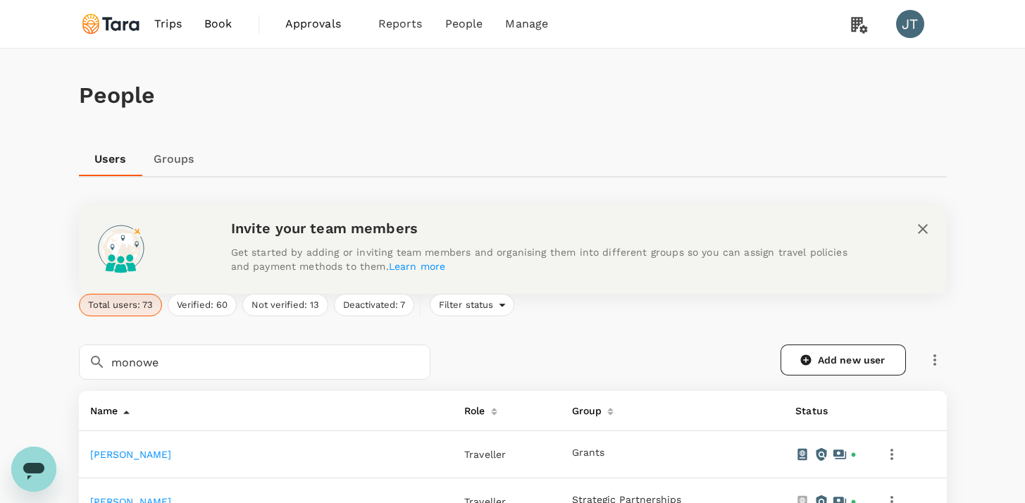
click at [213, 364] on input "monowe" at bounding box center [270, 361] width 319 height 35
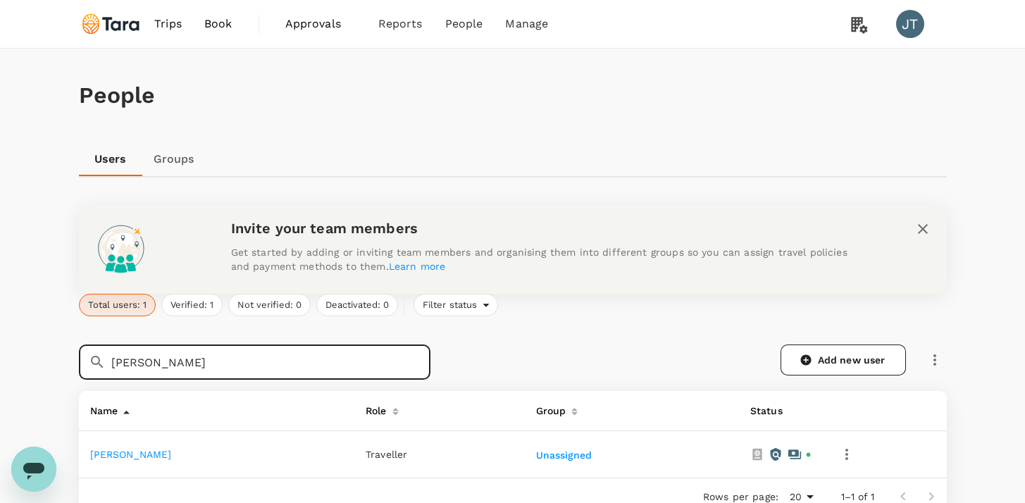
type input "phuong"
click at [851, 458] on icon "button" at bounding box center [846, 454] width 17 height 17
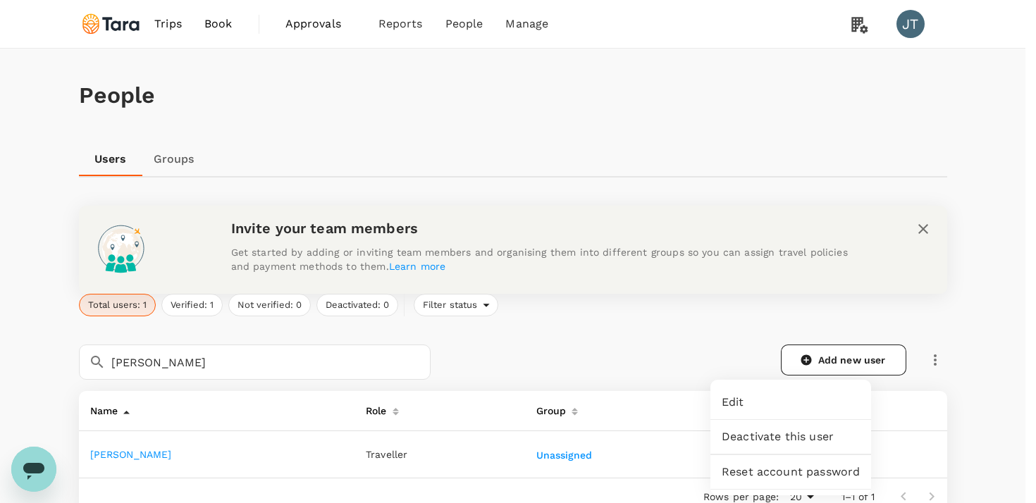
click at [805, 408] on span "Edit" at bounding box center [790, 402] width 138 height 17
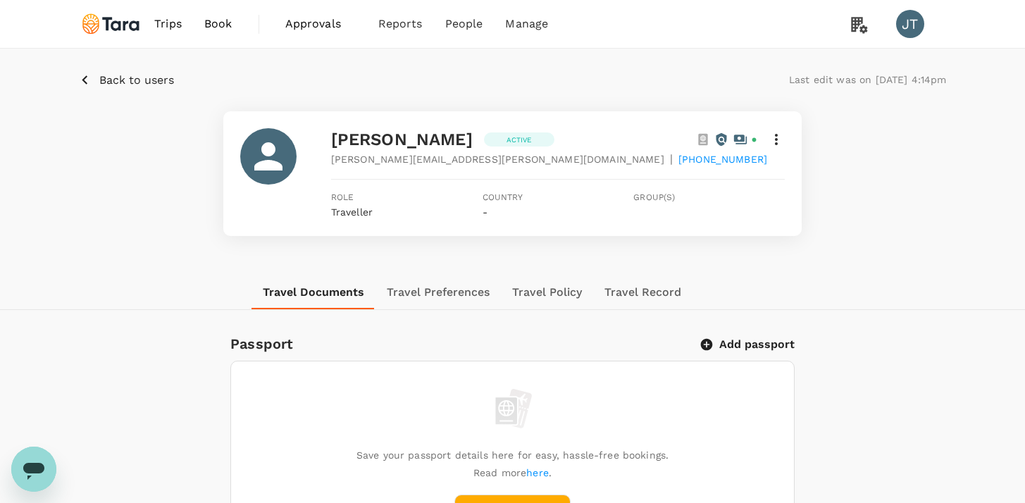
click at [783, 142] on icon at bounding box center [776, 139] width 17 height 17
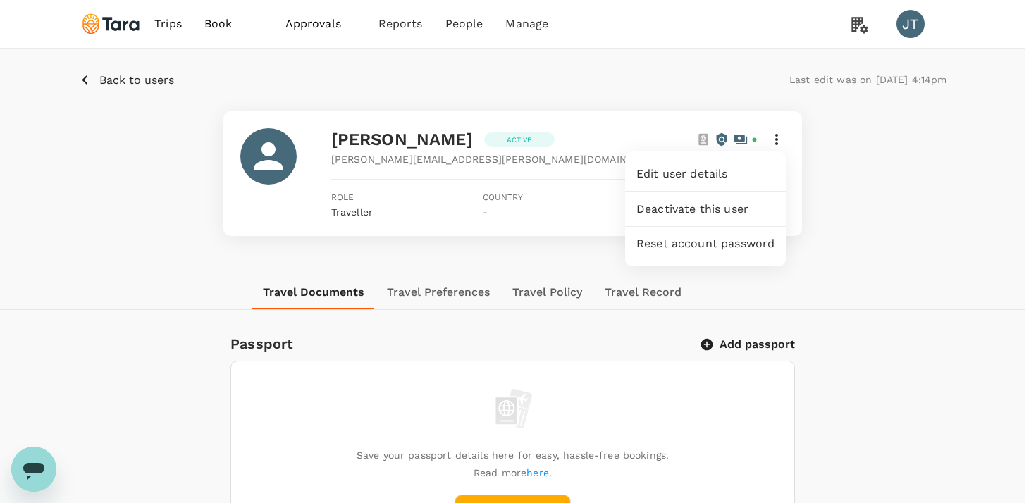
click at [754, 206] on span "Deactivate this user" at bounding box center [705, 209] width 138 height 17
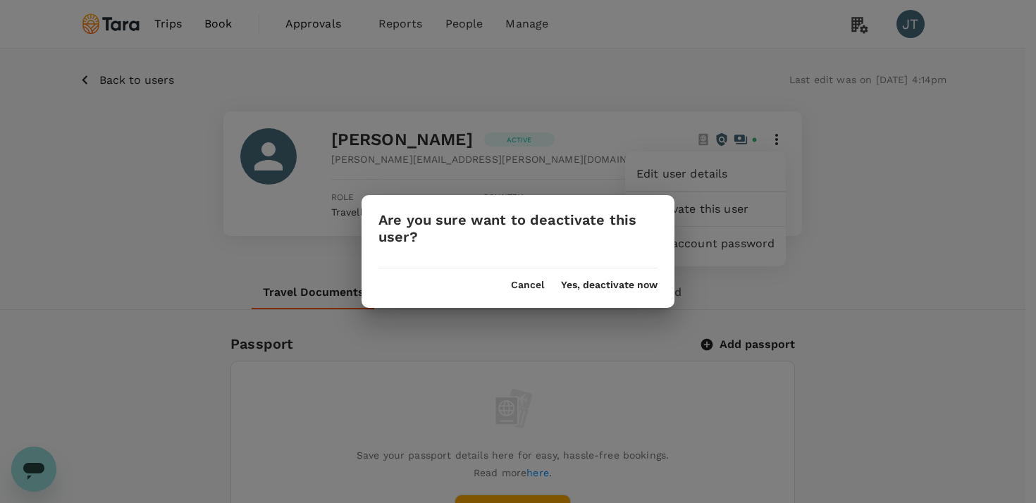
click at [593, 280] on button "Yes, deactivate now" at bounding box center [609, 285] width 97 height 11
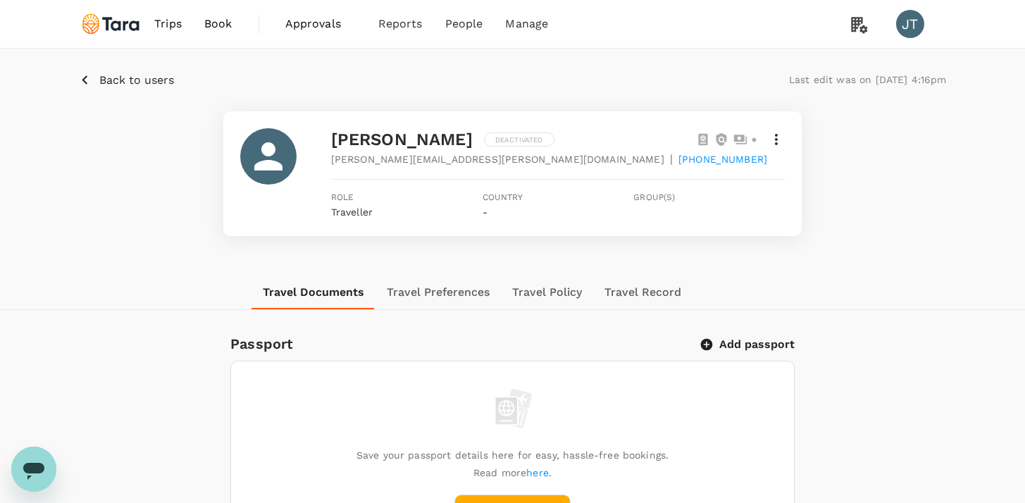
click at [149, 86] on p "Back to users" at bounding box center [136, 80] width 75 height 17
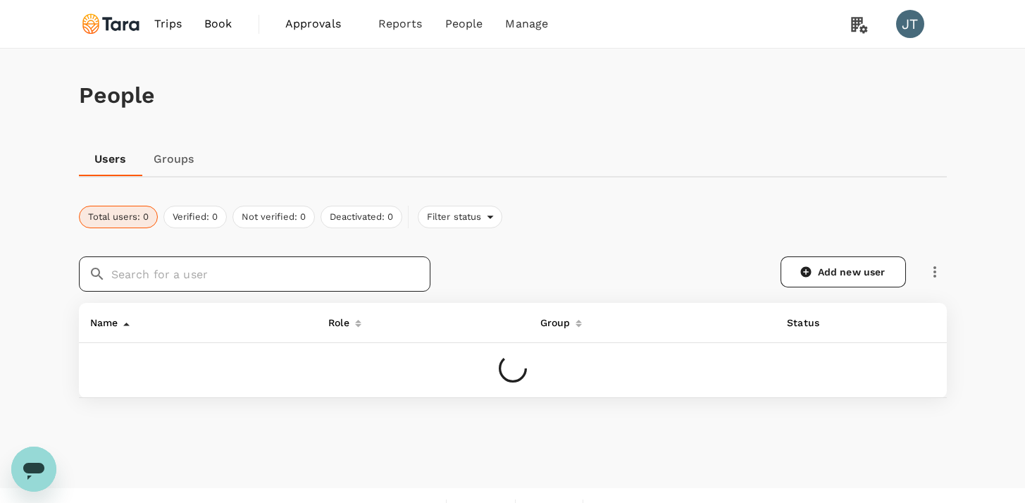
click at [278, 280] on input "text" at bounding box center [270, 273] width 319 height 35
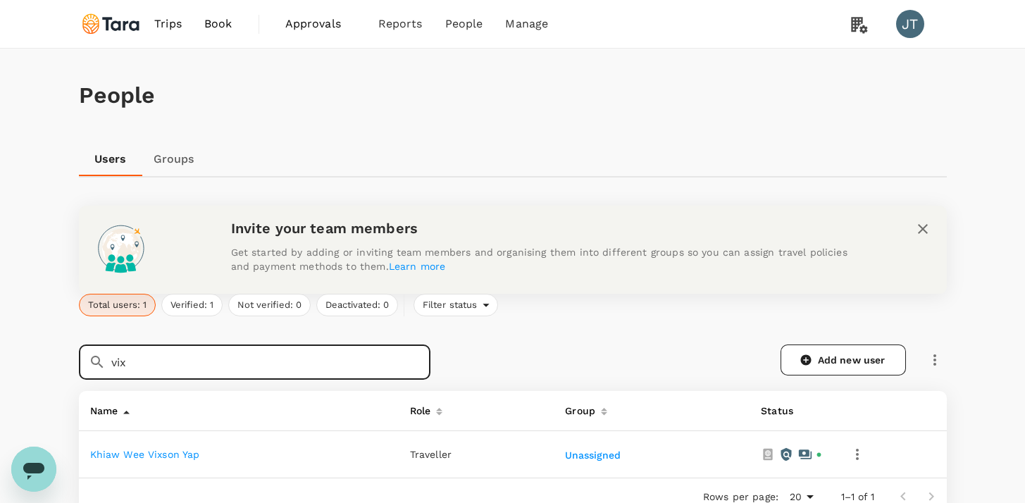
click at [853, 457] on icon "button" at bounding box center [857, 454] width 17 height 17
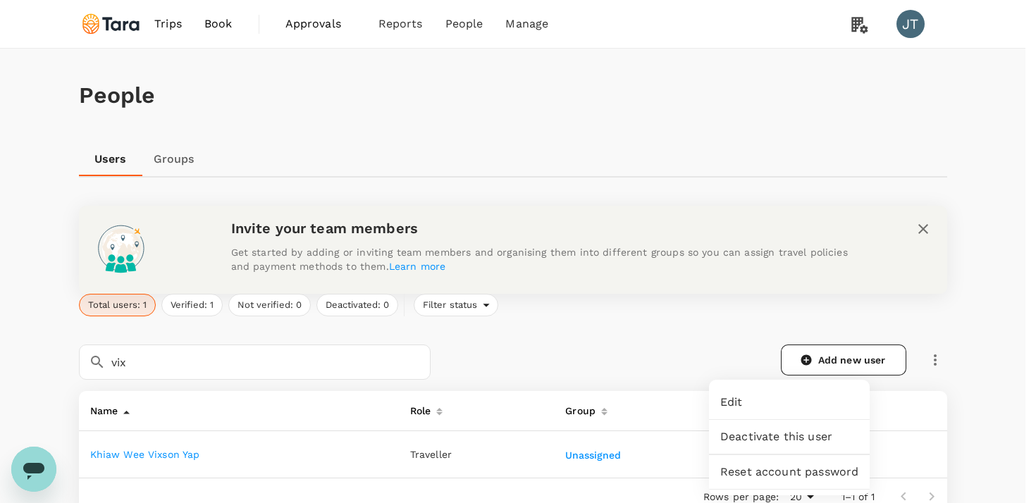
click at [883, 441] on div at bounding box center [518, 251] width 1036 height 503
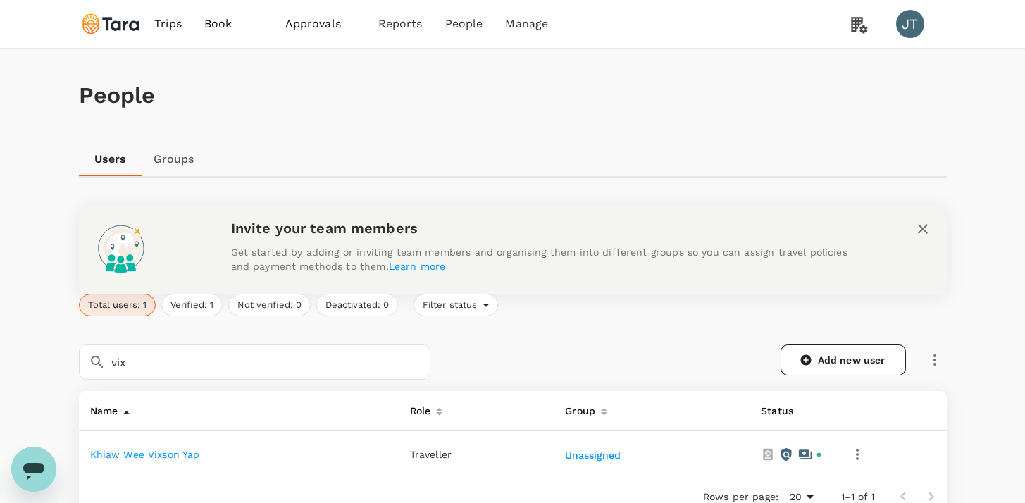
click at [857, 457] on icon "button" at bounding box center [857, 454] width 17 height 17
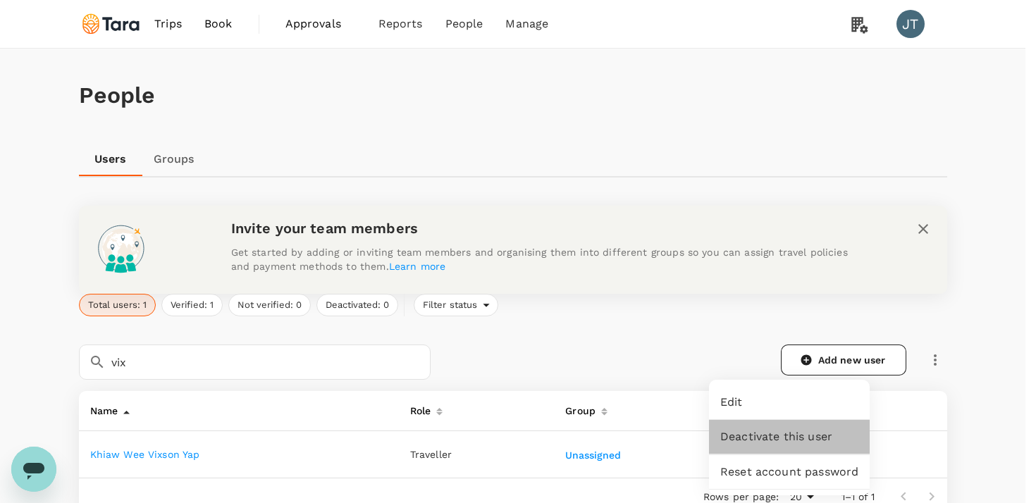
click at [807, 437] on span "Deactivate this user" at bounding box center [789, 436] width 138 height 17
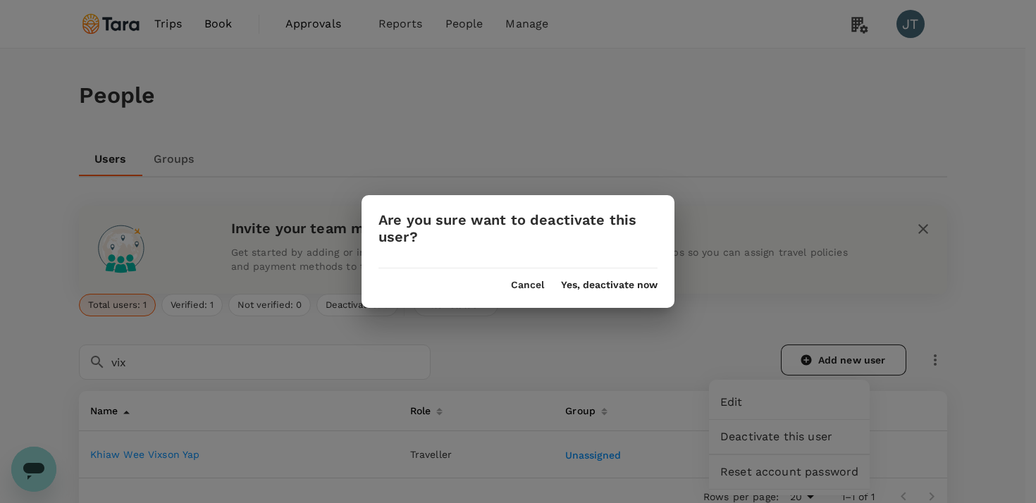
click at [614, 275] on div "Cancel Yes, deactivate now" at bounding box center [517, 279] width 313 height 23
click at [610, 294] on div "Are you sure want to deactivate this user? Cancel Yes, deactivate now" at bounding box center [517, 251] width 313 height 112
click at [612, 287] on button "Yes, deactivate now" at bounding box center [609, 285] width 97 height 11
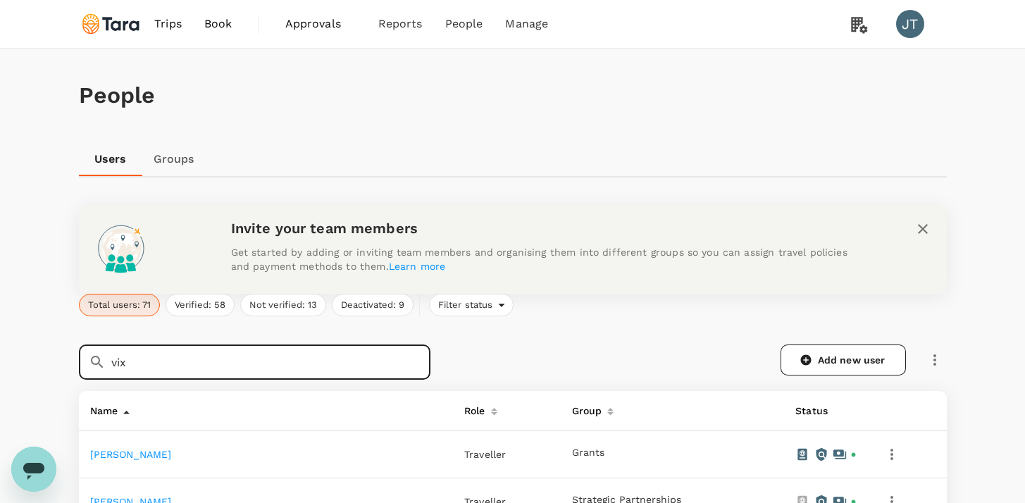
drag, startPoint x: 151, startPoint y: 357, endPoint x: 63, endPoint y: 359, distance: 88.1
click at [63, 360] on div "​ vix ​" at bounding box center [246, 354] width 368 height 52
click at [591, 347] on div "Add new user" at bounding box center [696, 359] width 499 height 31
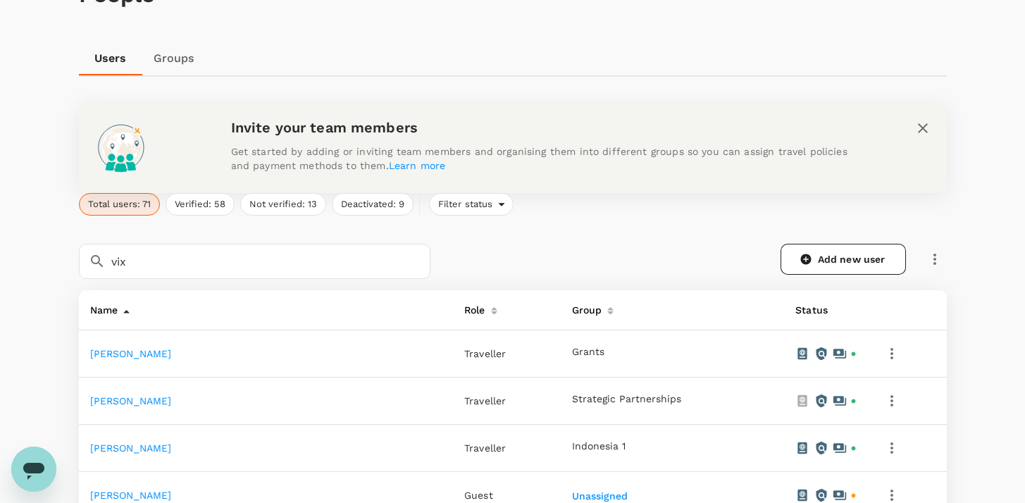
scroll to position [110, 0]
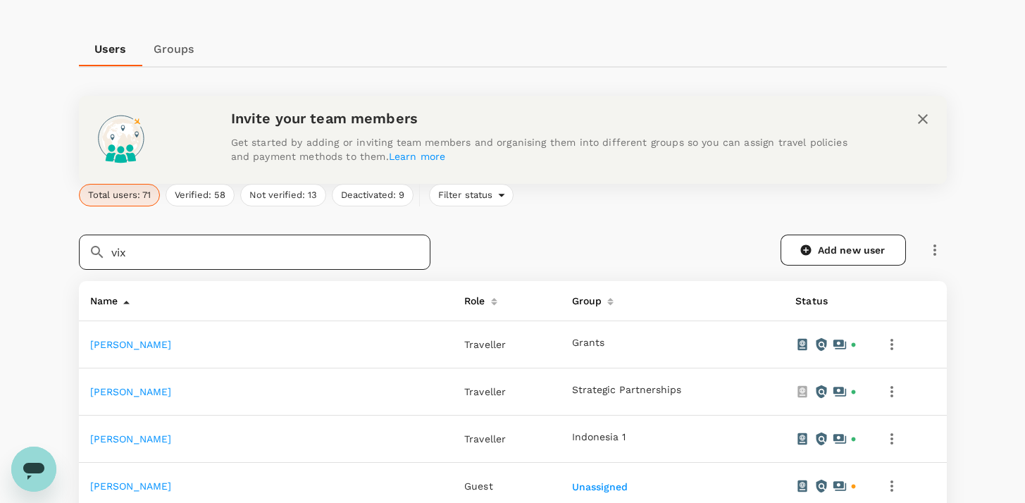
click at [285, 256] on input "vix" at bounding box center [270, 252] width 319 height 35
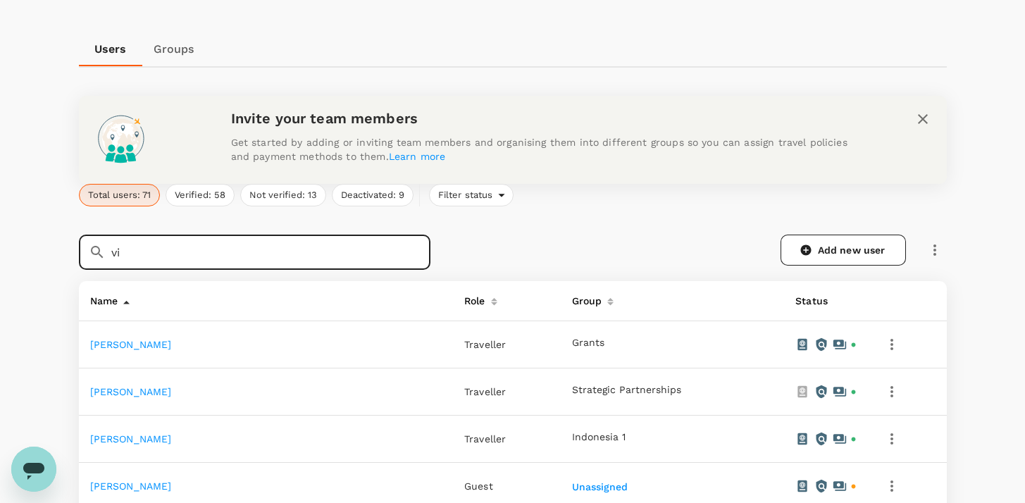
type input "v"
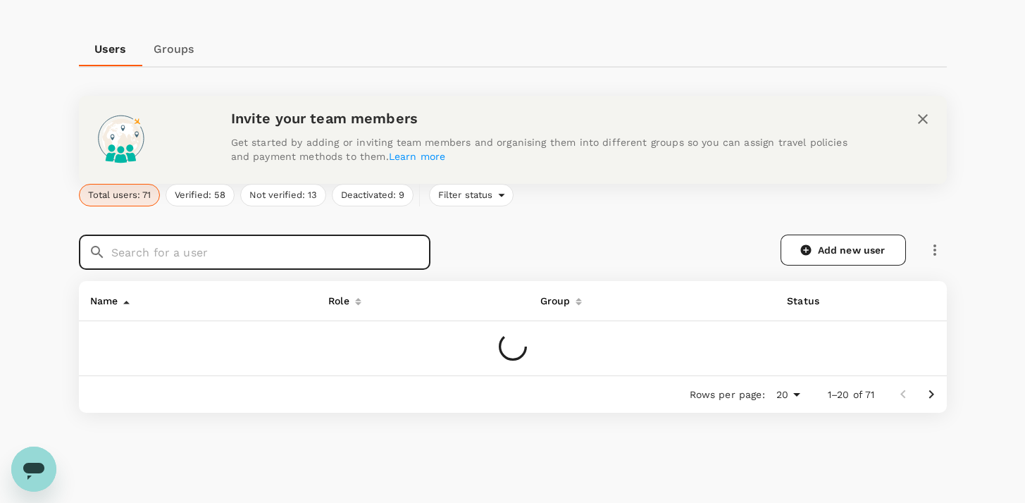
click at [555, 249] on div "Add new user" at bounding box center [696, 250] width 499 height 31
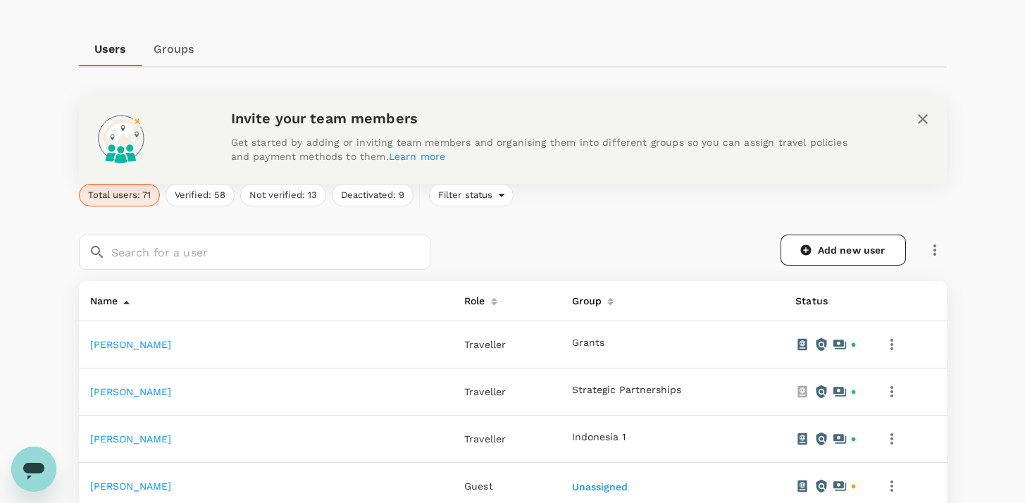
click at [568, 300] on div "Group" at bounding box center [669, 298] width 206 height 23
click at [602, 299] on div at bounding box center [608, 298] width 12 height 23
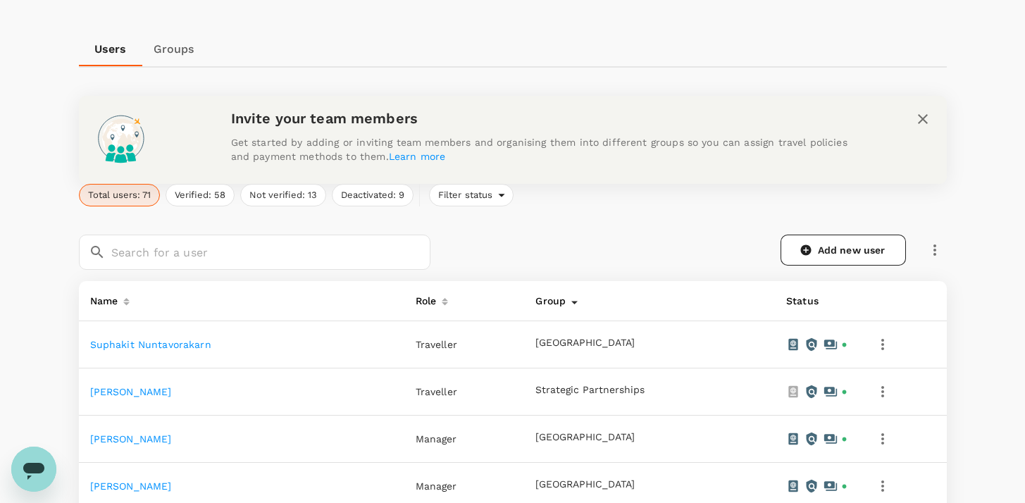
click at [553, 299] on div "Group" at bounding box center [548, 298] width 36 height 23
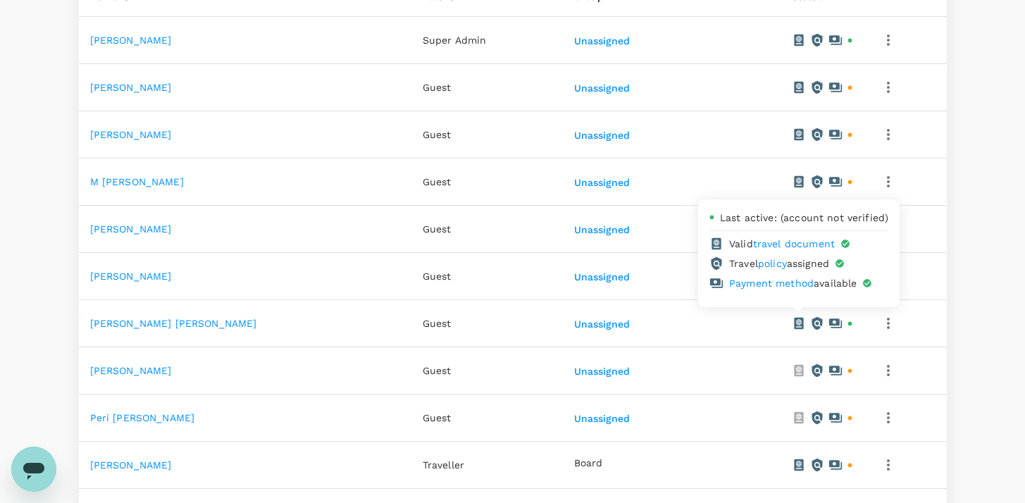
scroll to position [406, 0]
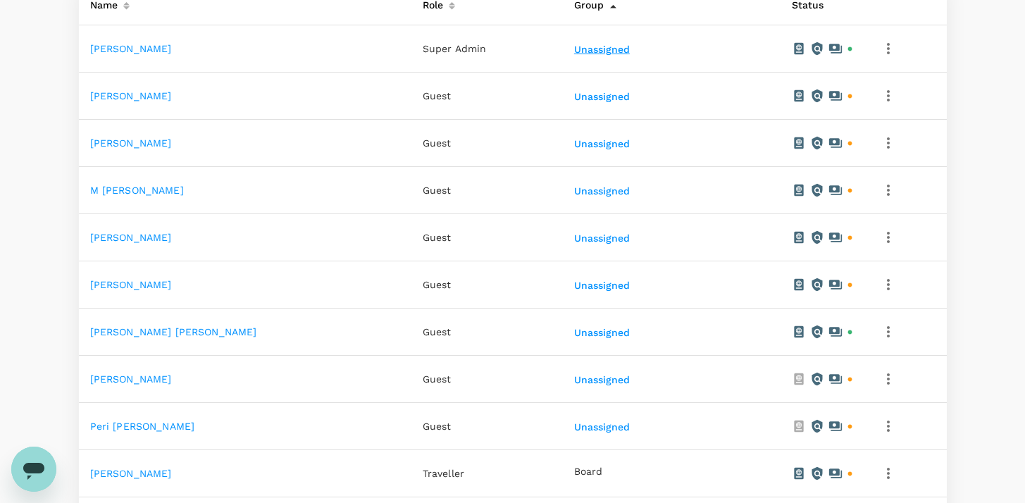
click at [624, 52] on button "Unassigned" at bounding box center [603, 49] width 58 height 11
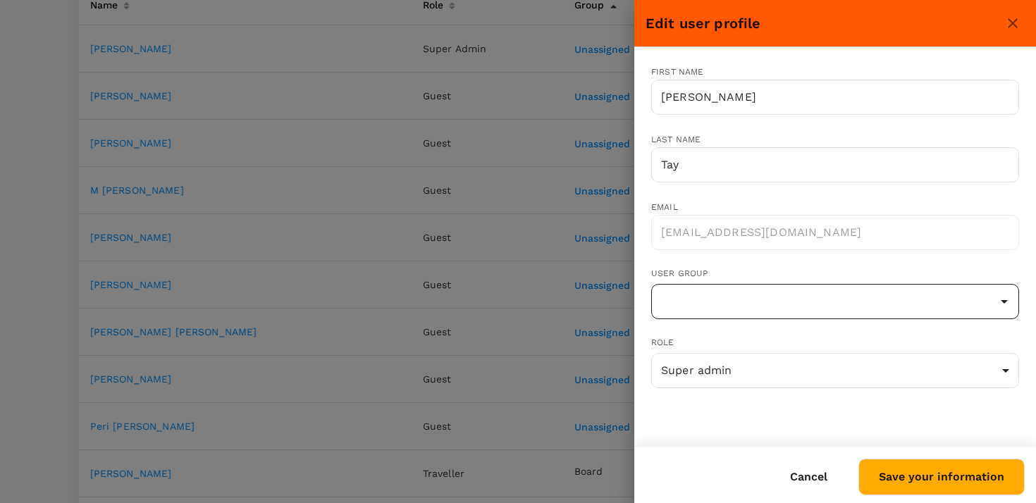
click at [750, 311] on input "text" at bounding box center [834, 301] width 361 height 27
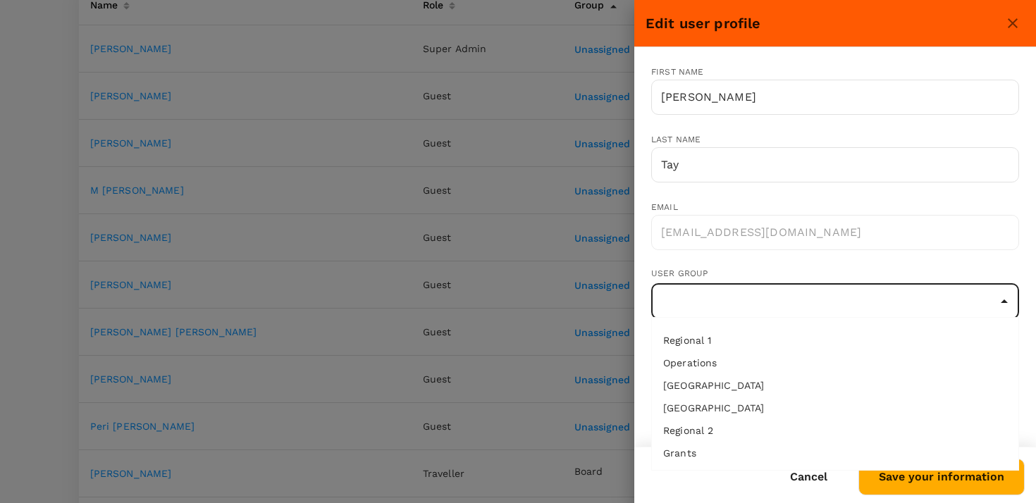
click at [738, 361] on li "Operations" at bounding box center [835, 363] width 366 height 23
type input "Operations"
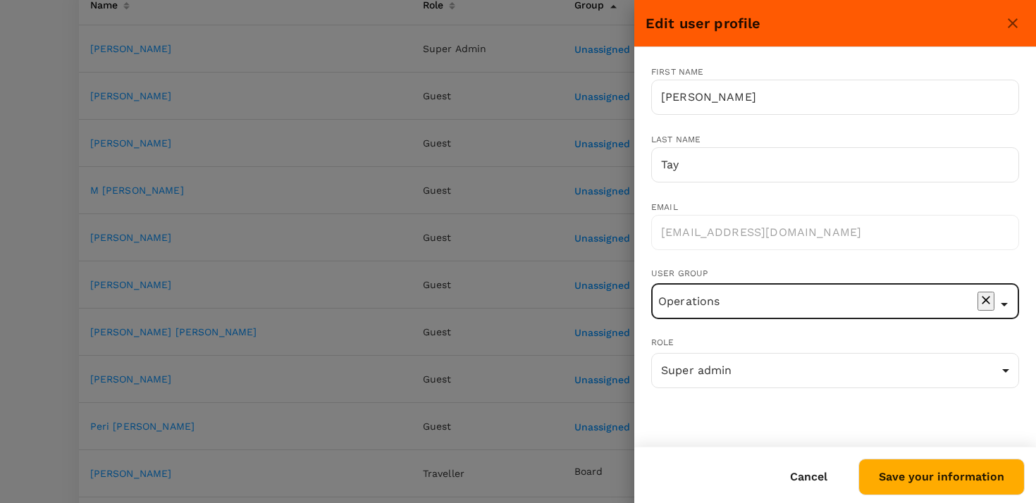
click at [900, 471] on button "Save your information" at bounding box center [941, 477] width 166 height 37
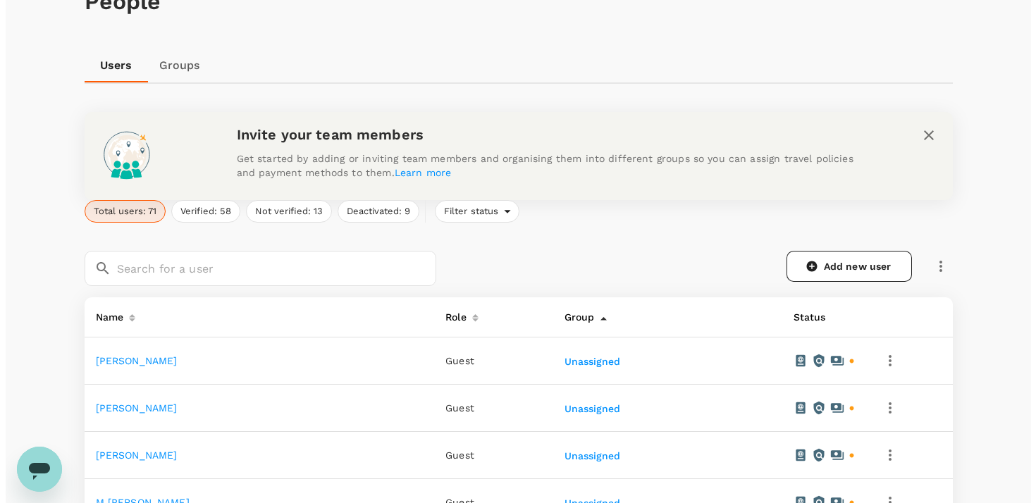
scroll to position [0, 0]
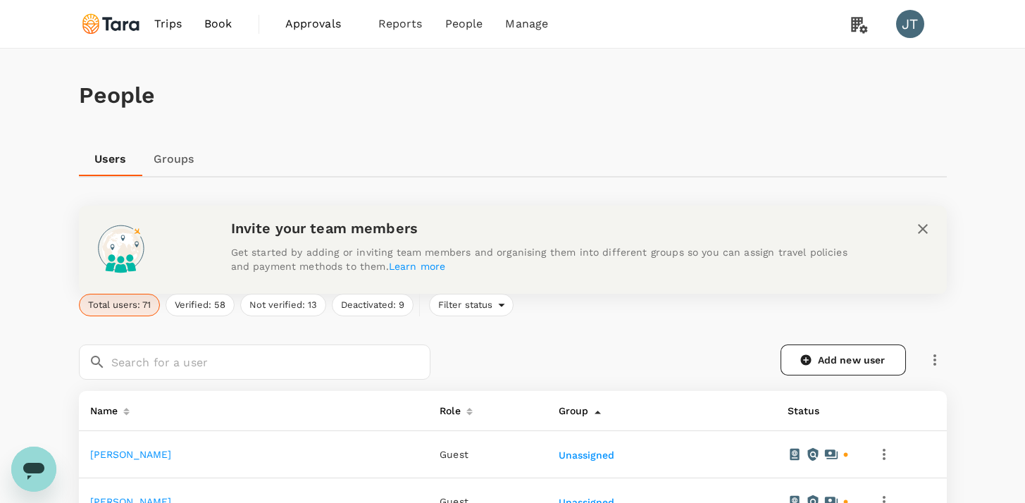
click at [228, 23] on span "Book" at bounding box center [218, 23] width 28 height 17
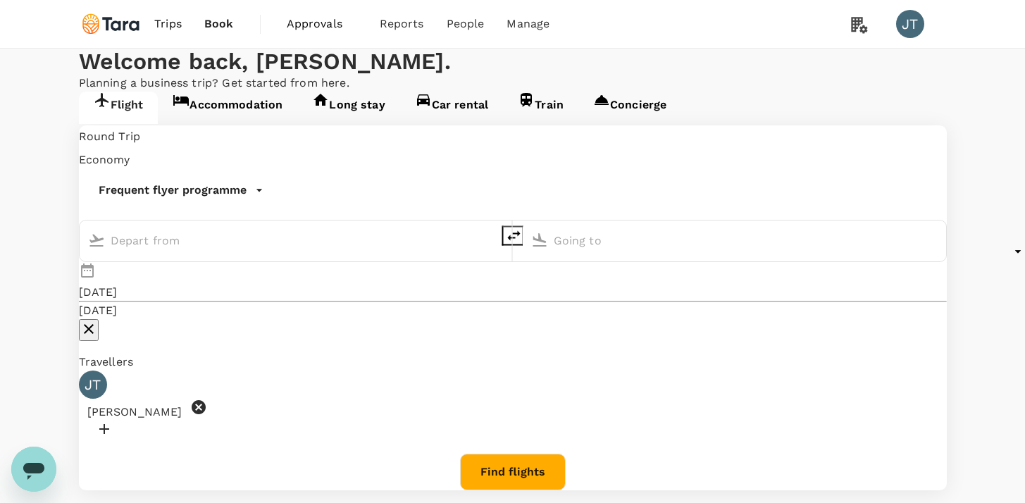
type input "Soekarno-Hatta Intl (CGK)"
type input "Singapore, Singapore (any)"
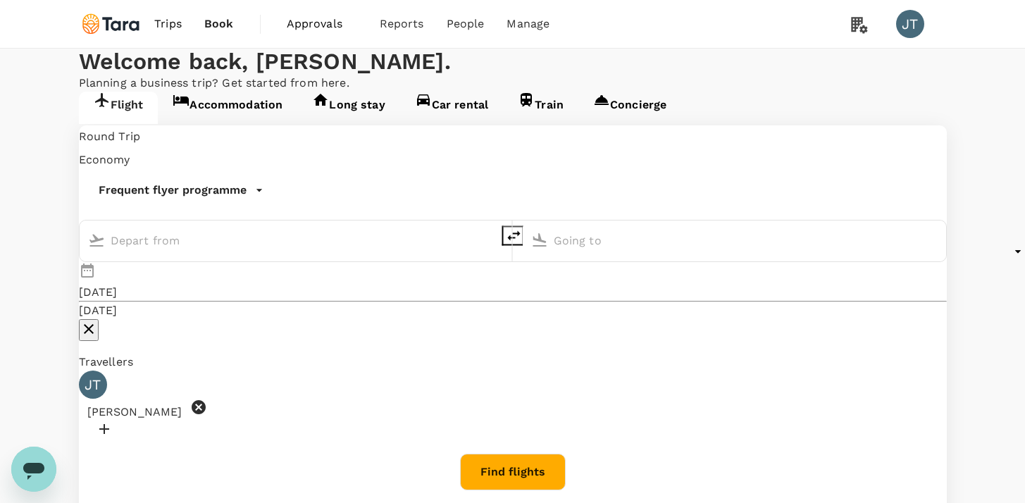
type input "Soekarno-Hatta Intl (CGK)"
type input "Singapore, Singapore (any)"
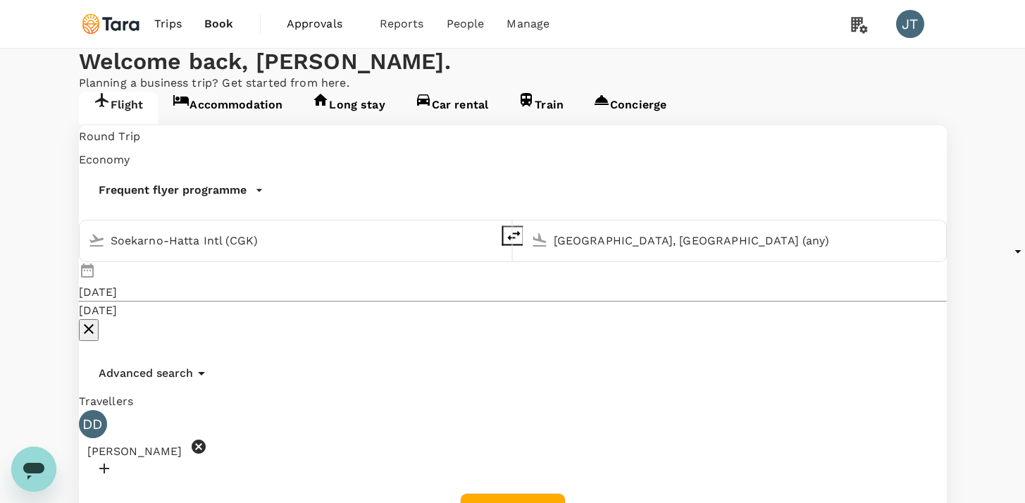
click at [546, 493] on button "Find flights" at bounding box center [513, 511] width 106 height 37
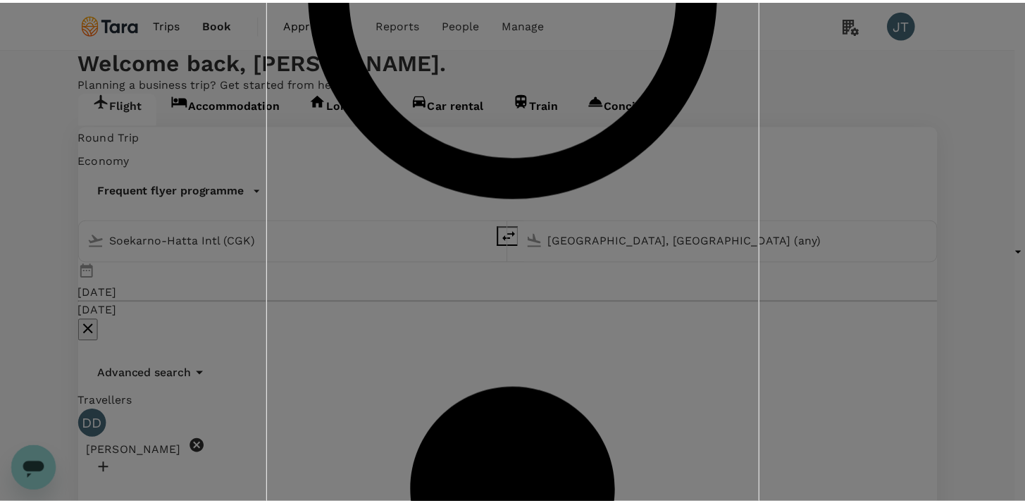
scroll to position [26, 0]
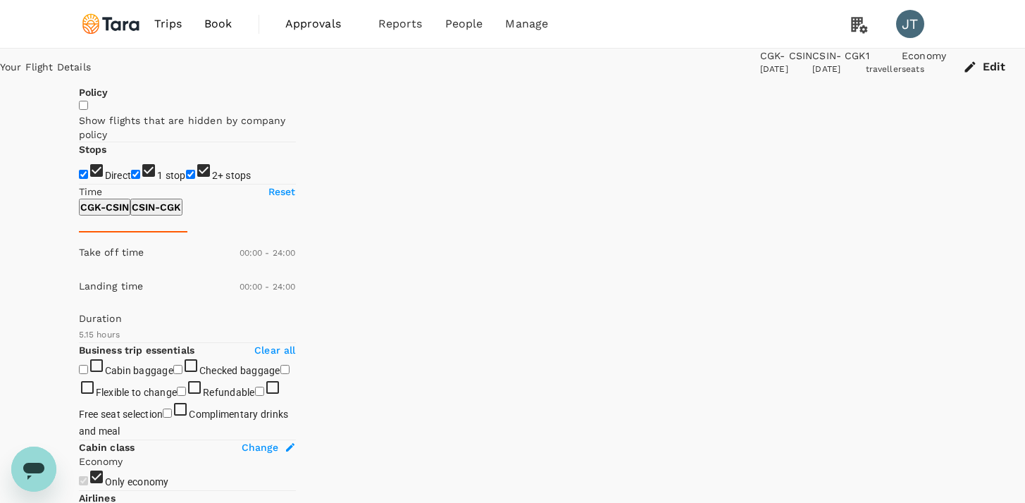
type input "1225"
click at [131, 179] on input "1 stop" at bounding box center [135, 174] width 9 height 9
checkbox input "false"
click at [186, 179] on input "2+ stops" at bounding box center [190, 174] width 9 height 9
checkbox input "false"
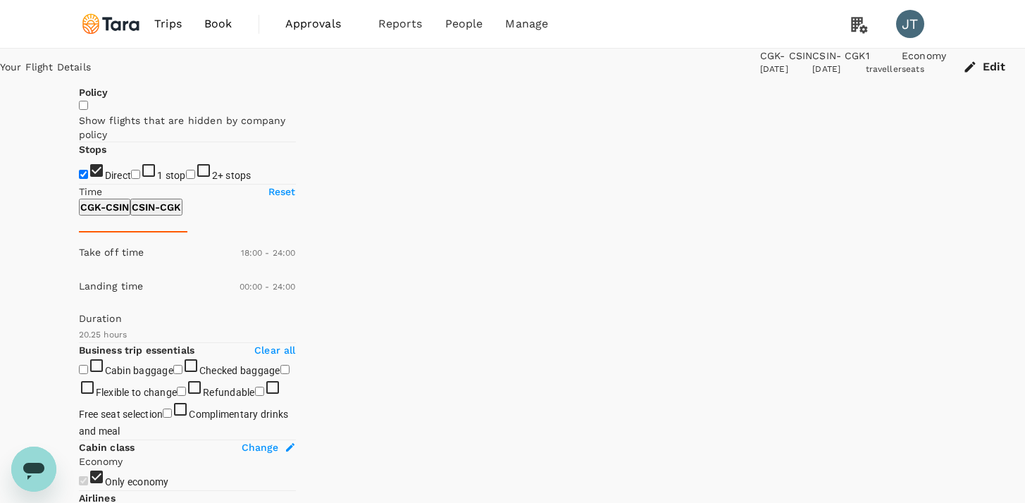
type input "1140"
drag, startPoint x: 80, startPoint y: 417, endPoint x: 249, endPoint y: 425, distance: 169.3
click at [79, 272] on span at bounding box center [79, 272] width 0 height 0
drag, startPoint x: 82, startPoint y: 476, endPoint x: 242, endPoint y: 478, distance: 159.9
click at [79, 306] on span at bounding box center [79, 306] width 0 height 0
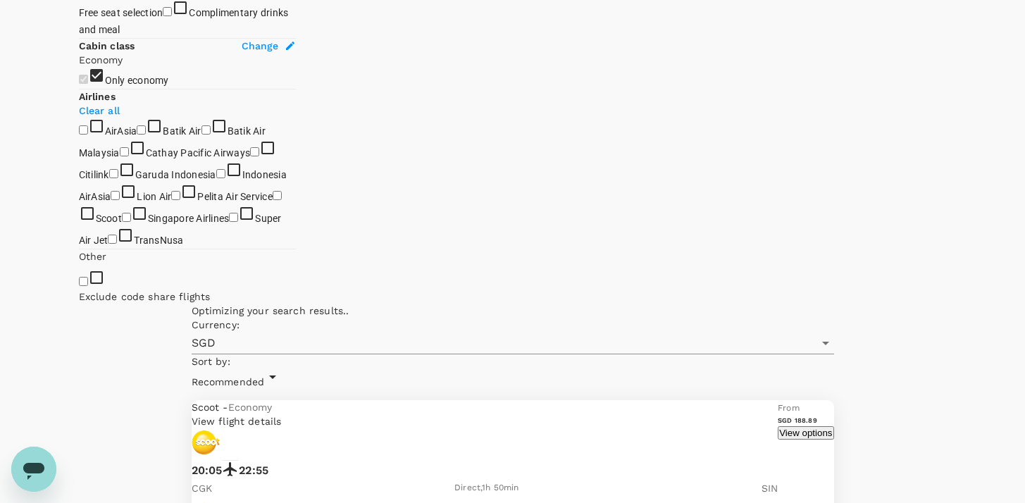
scroll to position [166, 0]
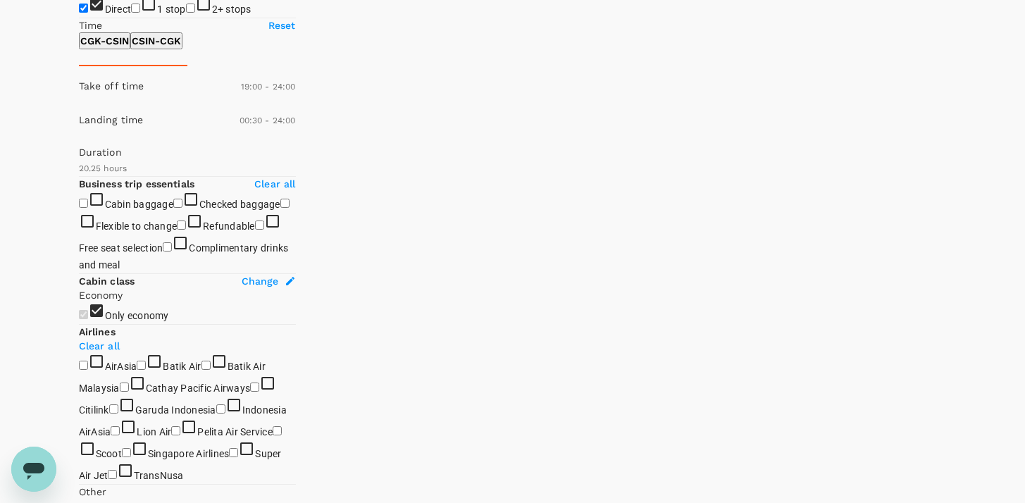
type input "0"
drag, startPoint x: 231, startPoint y: 311, endPoint x: 79, endPoint y: 311, distance: 152.2
click at [79, 139] on span at bounding box center [79, 139] width 0 height 0
click at [181, 48] on p "CSIN - CGK" at bounding box center [156, 41] width 49 height 14
type input "1110"
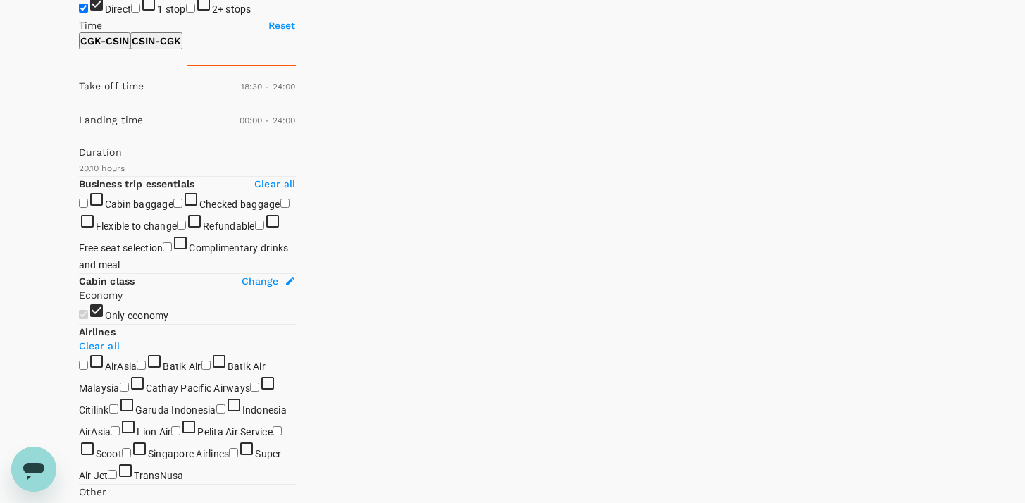
drag, startPoint x: 82, startPoint y: 252, endPoint x: 244, endPoint y: 252, distance: 162.0
click at [79, 106] on span at bounding box center [79, 106] width 0 height 0
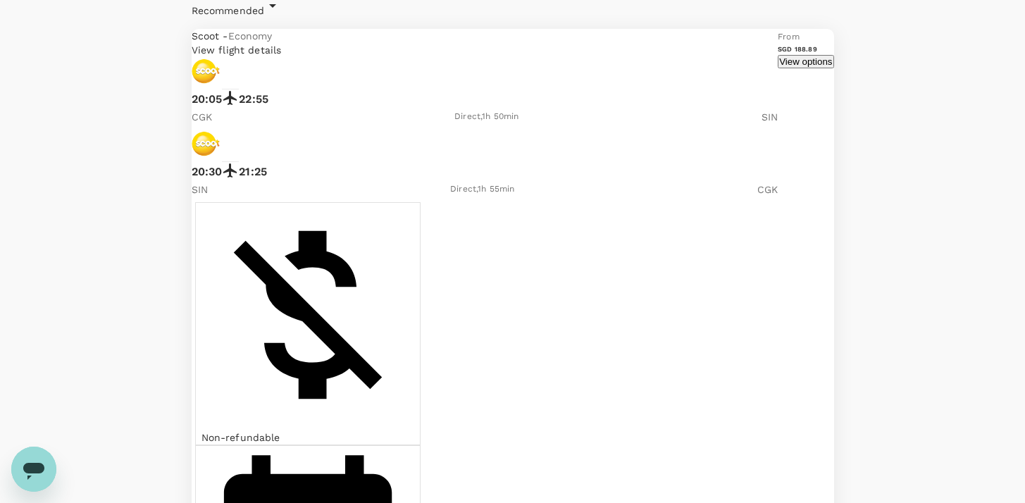
scroll to position [782, 0]
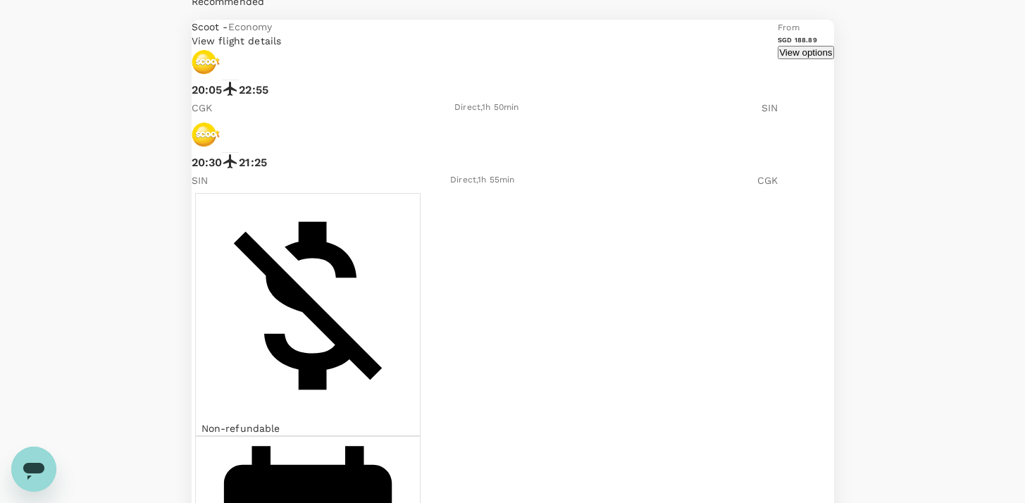
checkbox input "true"
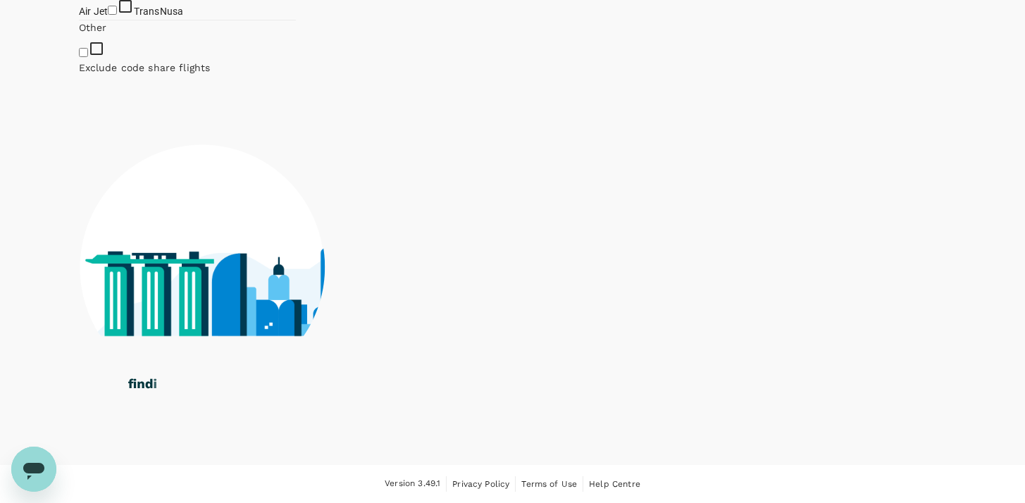
checkbox input "true"
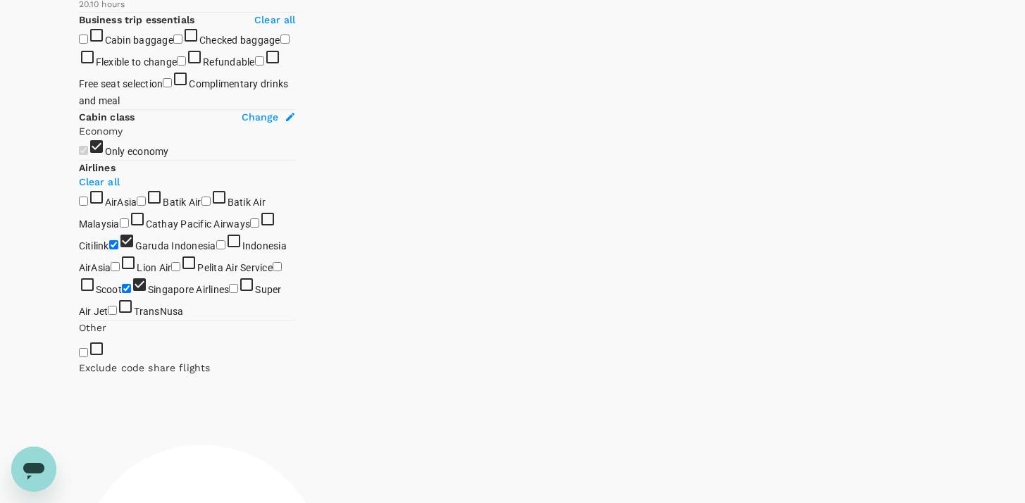
scroll to position [0, 0]
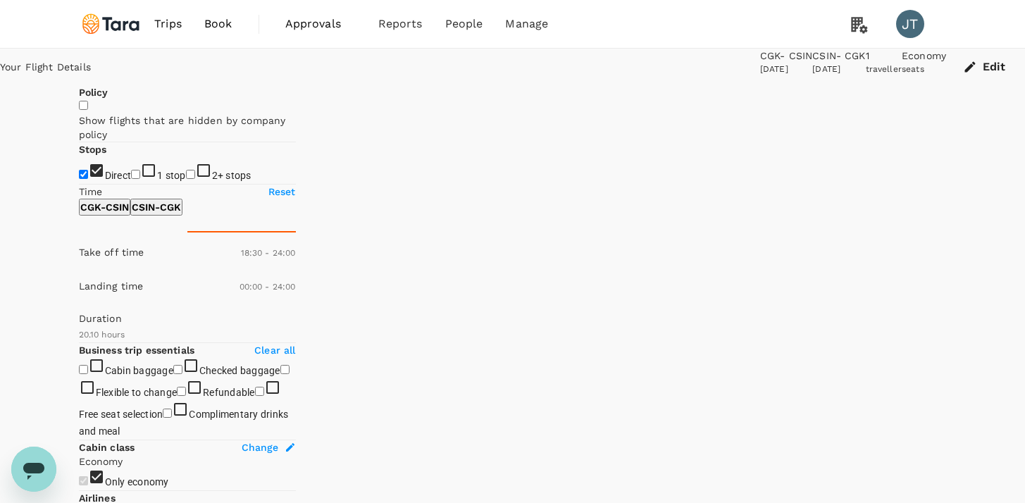
type input "SGD"
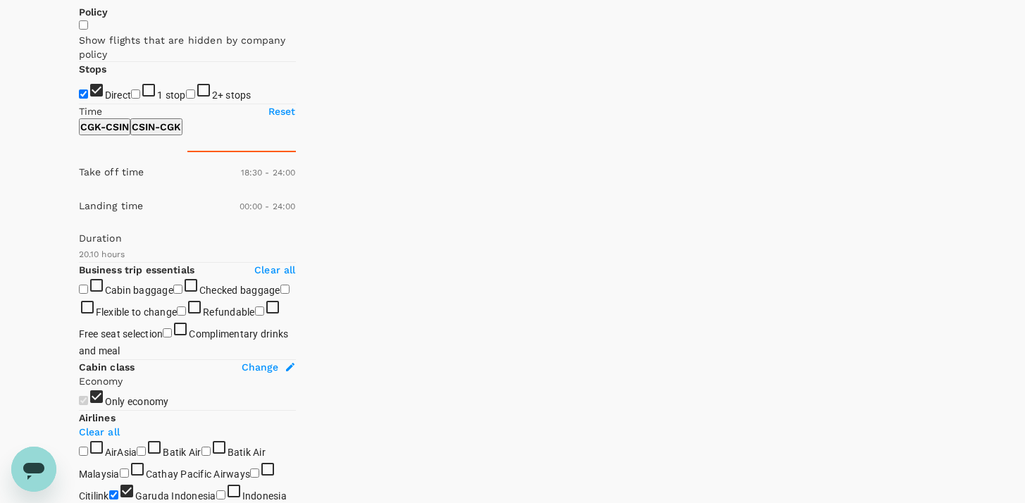
scroll to position [89, 0]
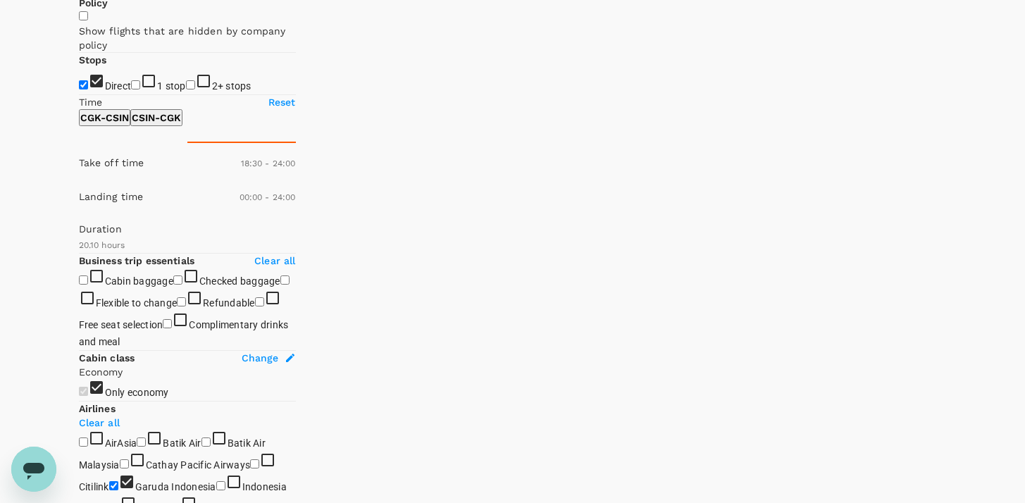
checkbox input "false"
checkbox input "true"
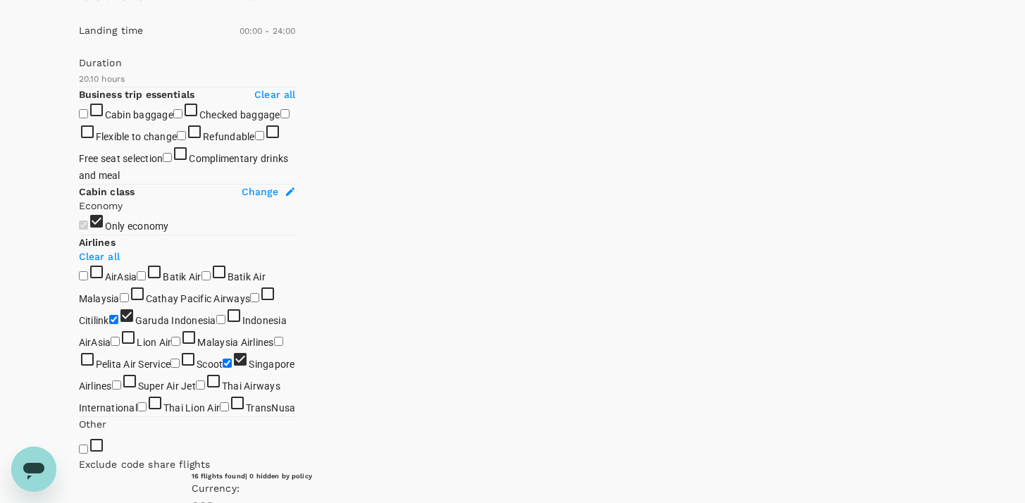
scroll to position [240, 0]
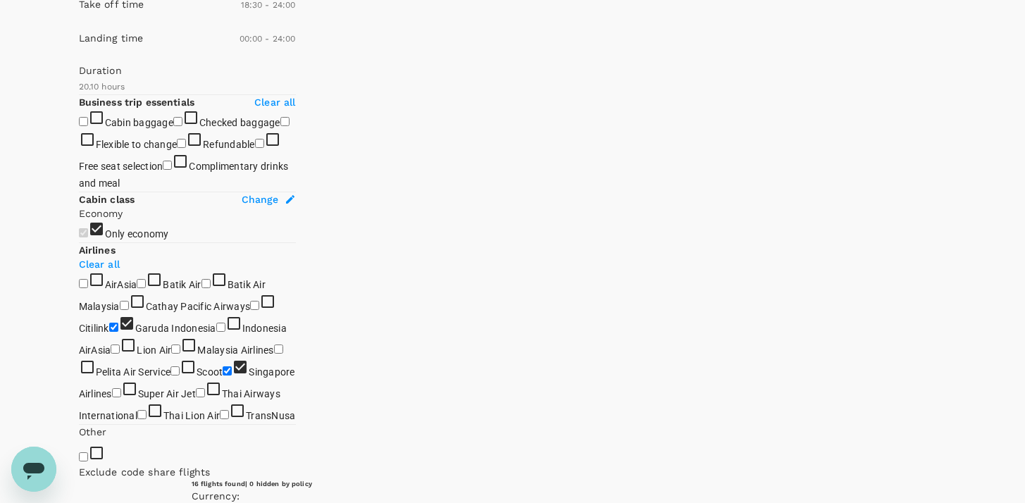
scroll to position [379, 0]
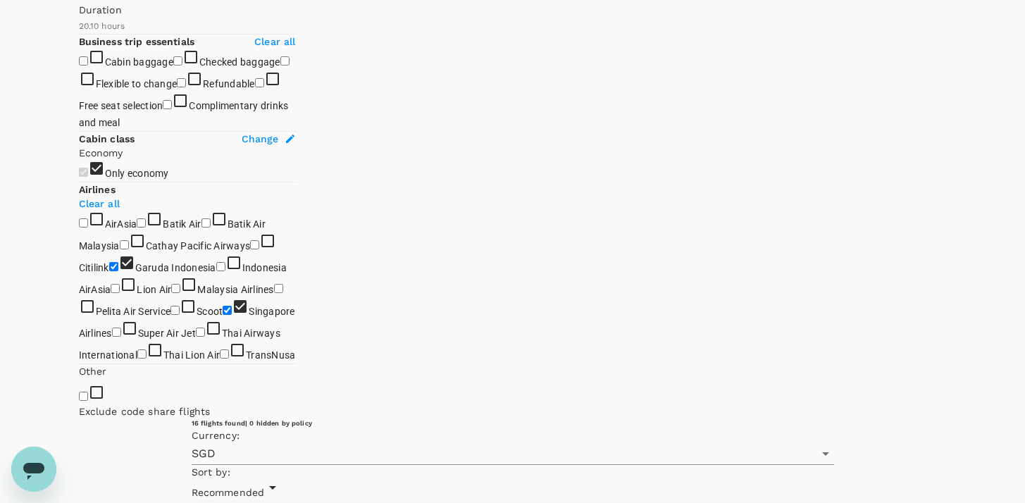
scroll to position [399, 0]
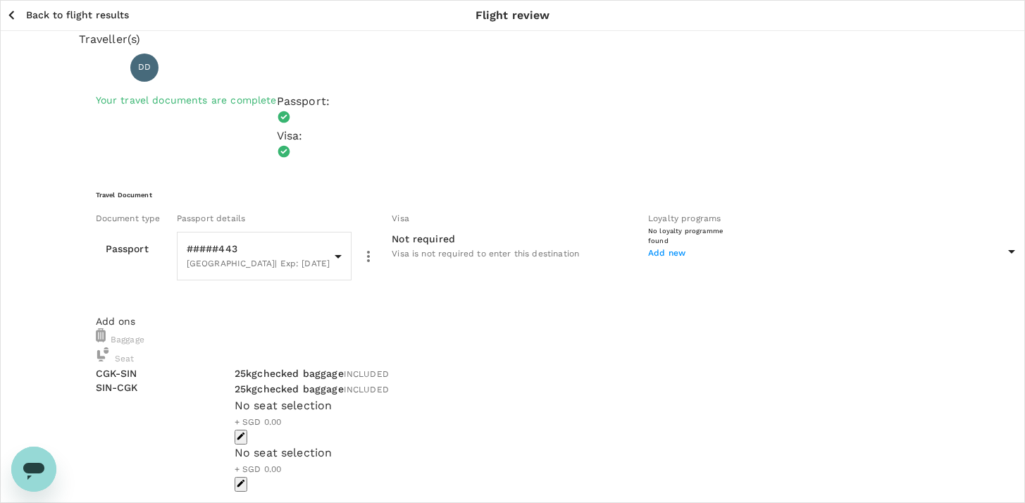
click at [500, 398] on div "No seat selection + SGD 0.00" at bounding box center [582, 413] width 695 height 32
click at [602, 397] on div "No seat selection + SGD 0.00" at bounding box center [582, 420] width 695 height 47
click at [630, 397] on div "No seat selection + SGD 0.00" at bounding box center [582, 420] width 695 height 47
click at [246, 431] on icon "button" at bounding box center [241, 436] width 10 height 10
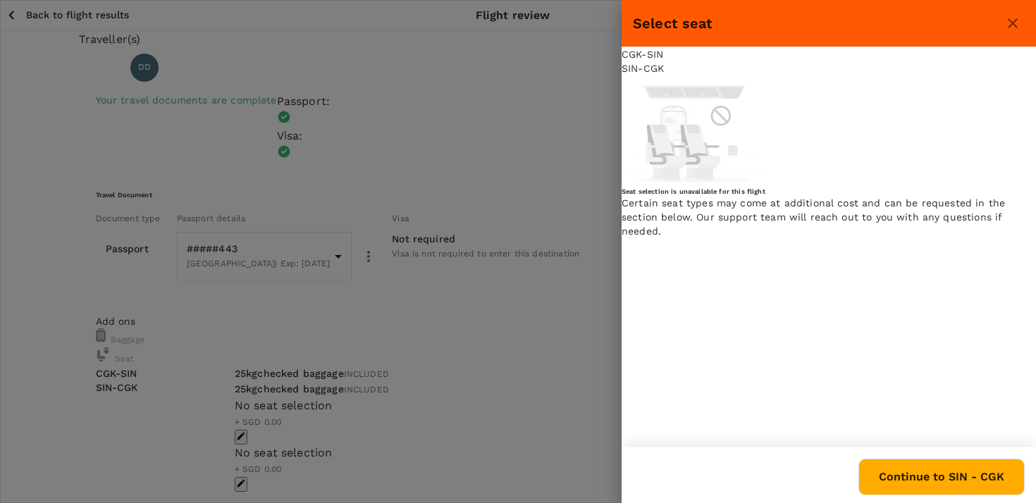
click at [1016, 29] on icon "close" at bounding box center [1012, 23] width 17 height 17
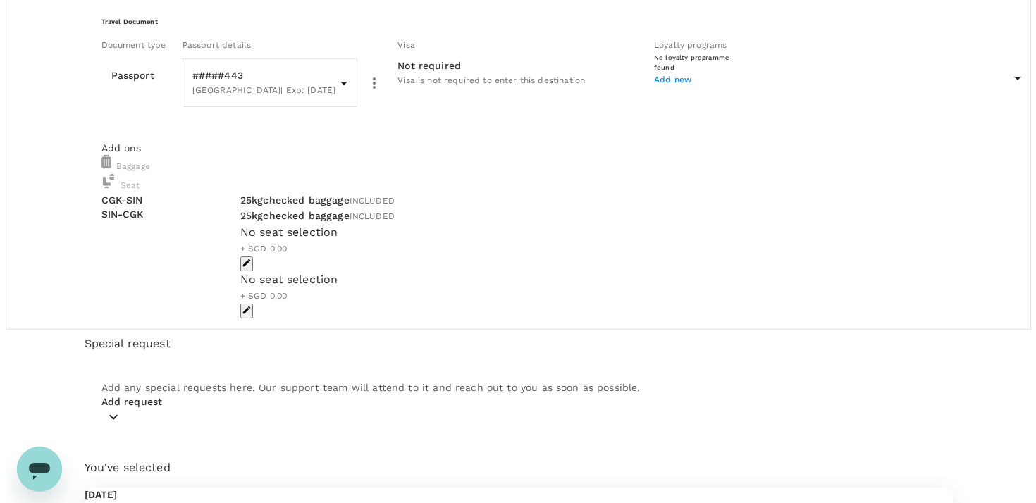
scroll to position [37, 0]
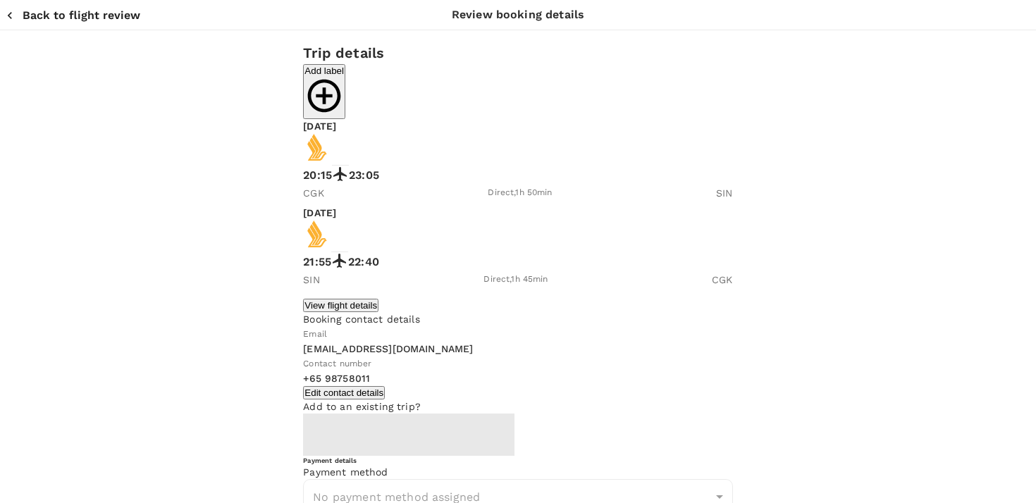
type input "9b978822-4779-4897-880a-17c8504d3706"
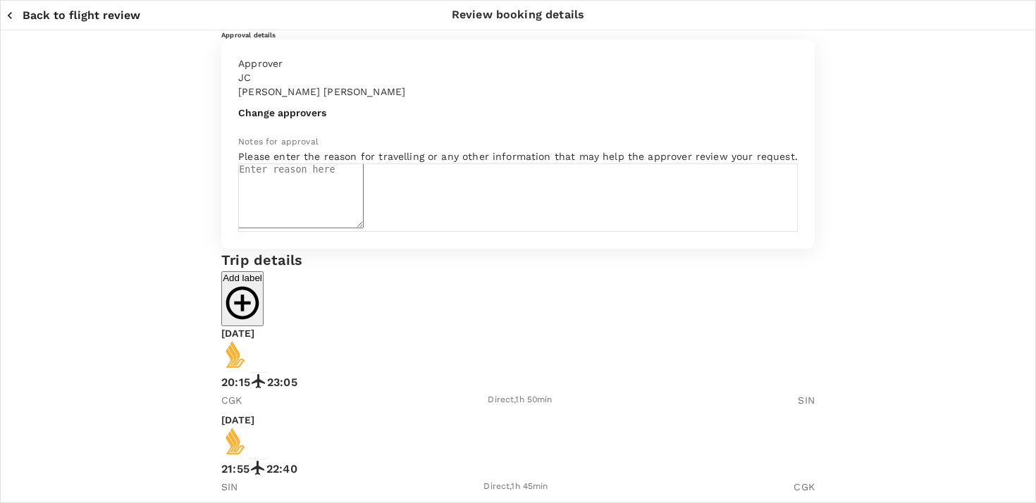
click at [364, 228] on textarea at bounding box center [300, 195] width 125 height 65
type textarea "R"
type textarea "Purpose of Trip: Tara Retreat & board meeting Risk Level: Low"
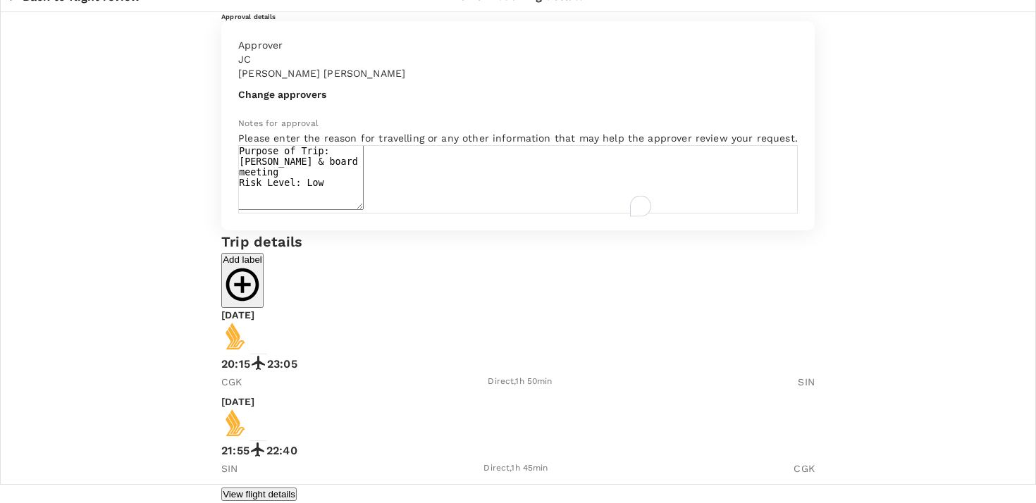
drag, startPoint x: 327, startPoint y: 273, endPoint x: 209, endPoint y: 220, distance: 129.0
click at [238, 210] on textarea "Purpose of Trip: Tara Retreat & board meeting Risk Level: Low" at bounding box center [300, 177] width 125 height 65
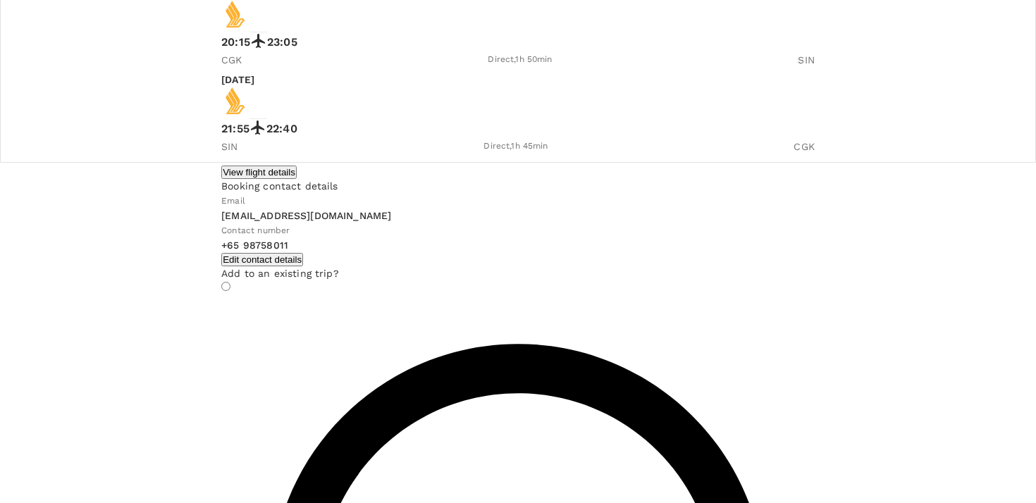
scroll to position [46, 0]
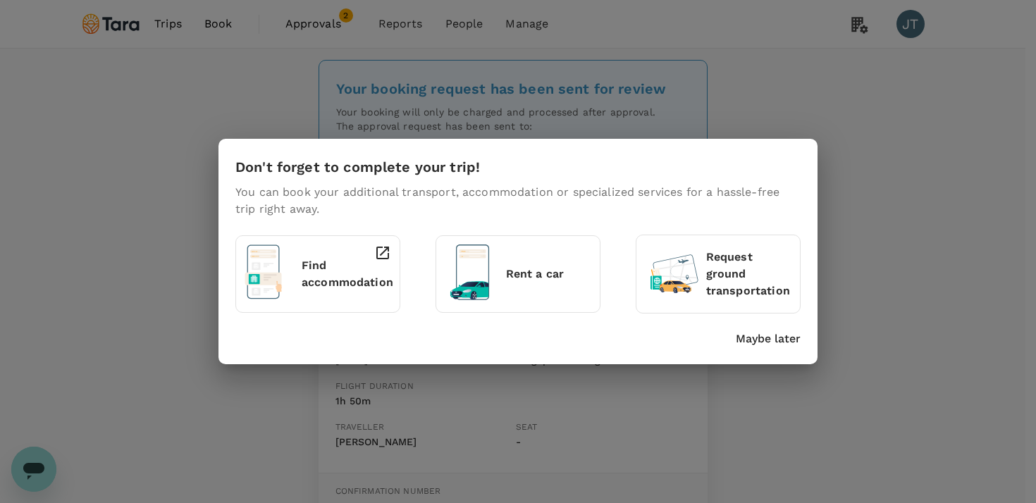
click at [774, 335] on p "Maybe later" at bounding box center [767, 338] width 65 height 17
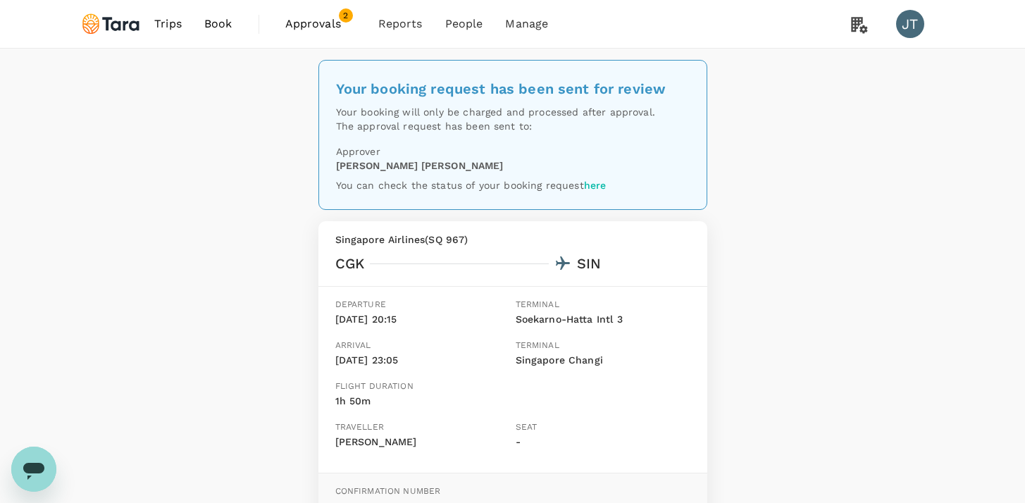
click at [325, 41] on link "Approvals 2" at bounding box center [320, 24] width 93 height 48
